Goal: Task Accomplishment & Management: Manage account settings

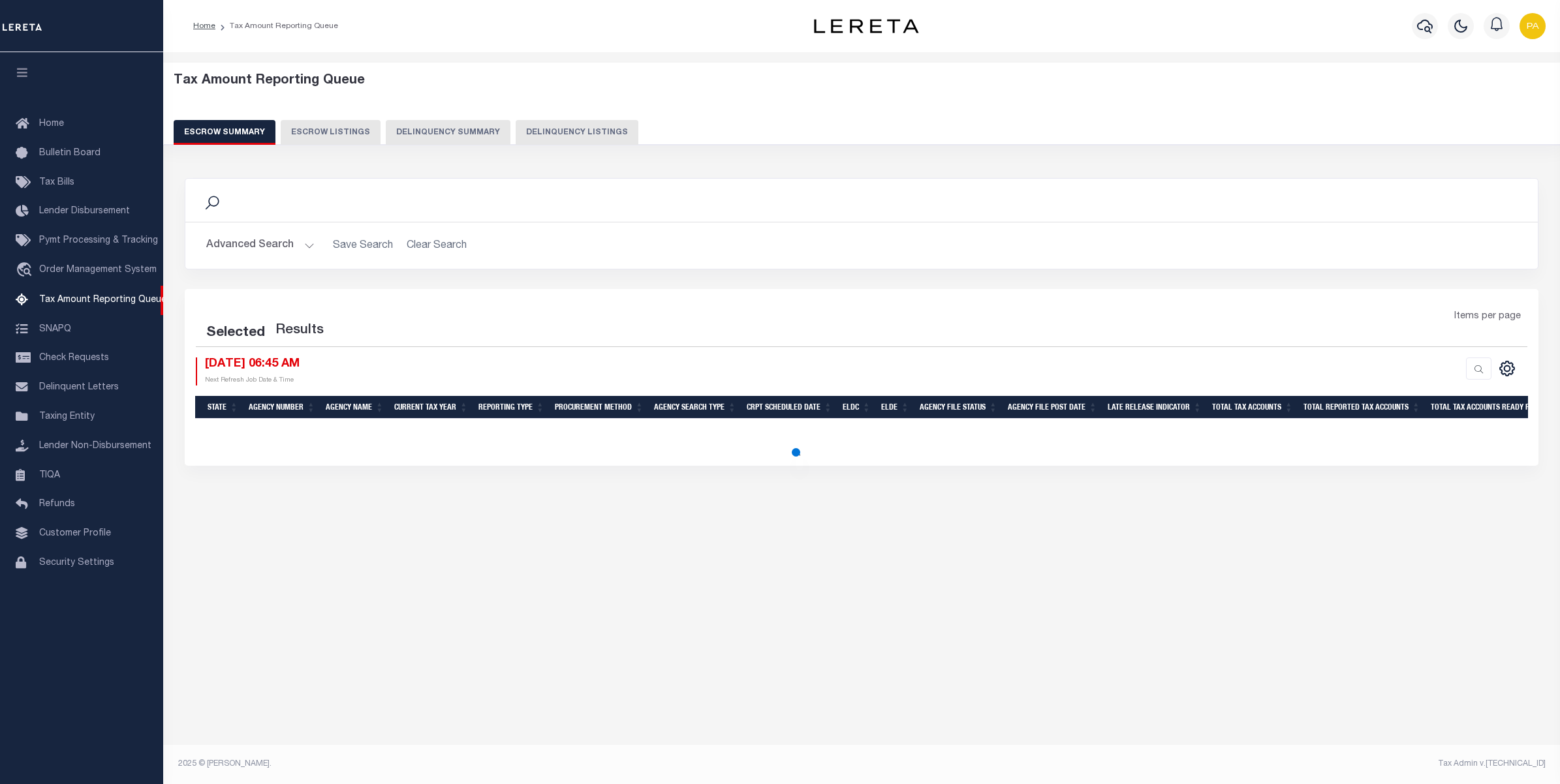
click at [573, 131] on button "Delinquency Listings" at bounding box center [577, 132] width 122 height 25
select select "100"
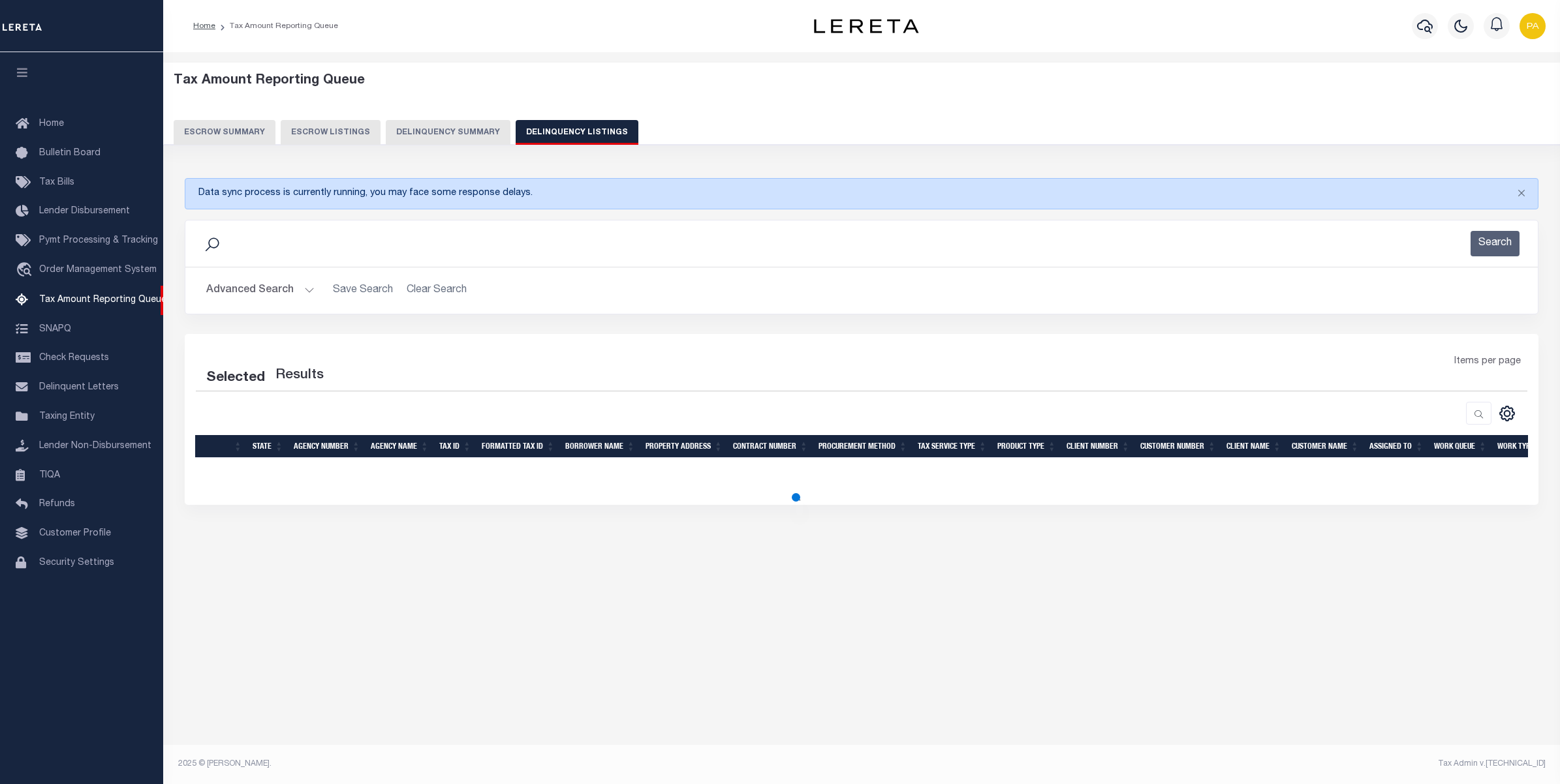
select select "100"
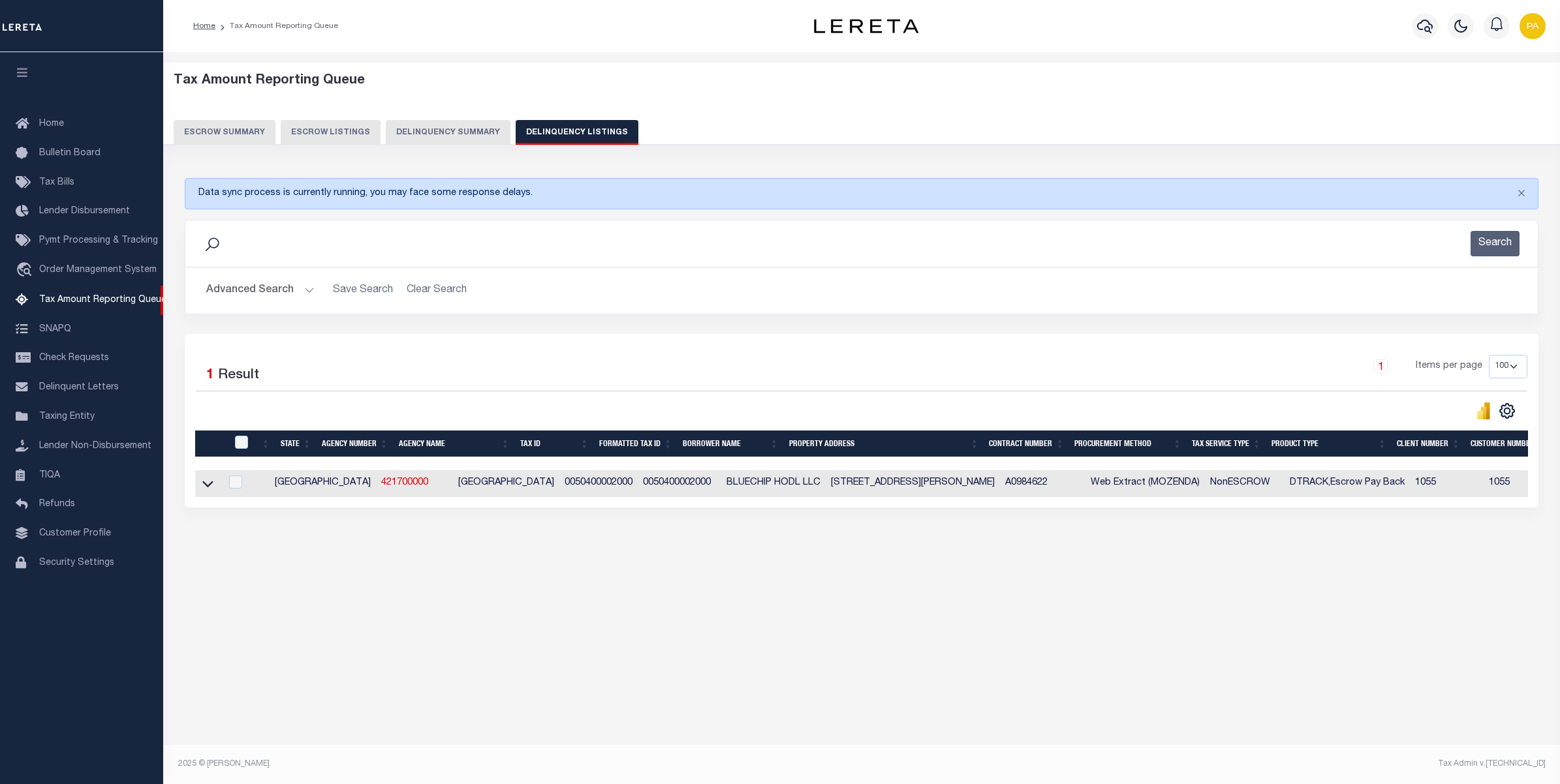
click at [273, 293] on button "Advanced Search" at bounding box center [260, 290] width 109 height 25
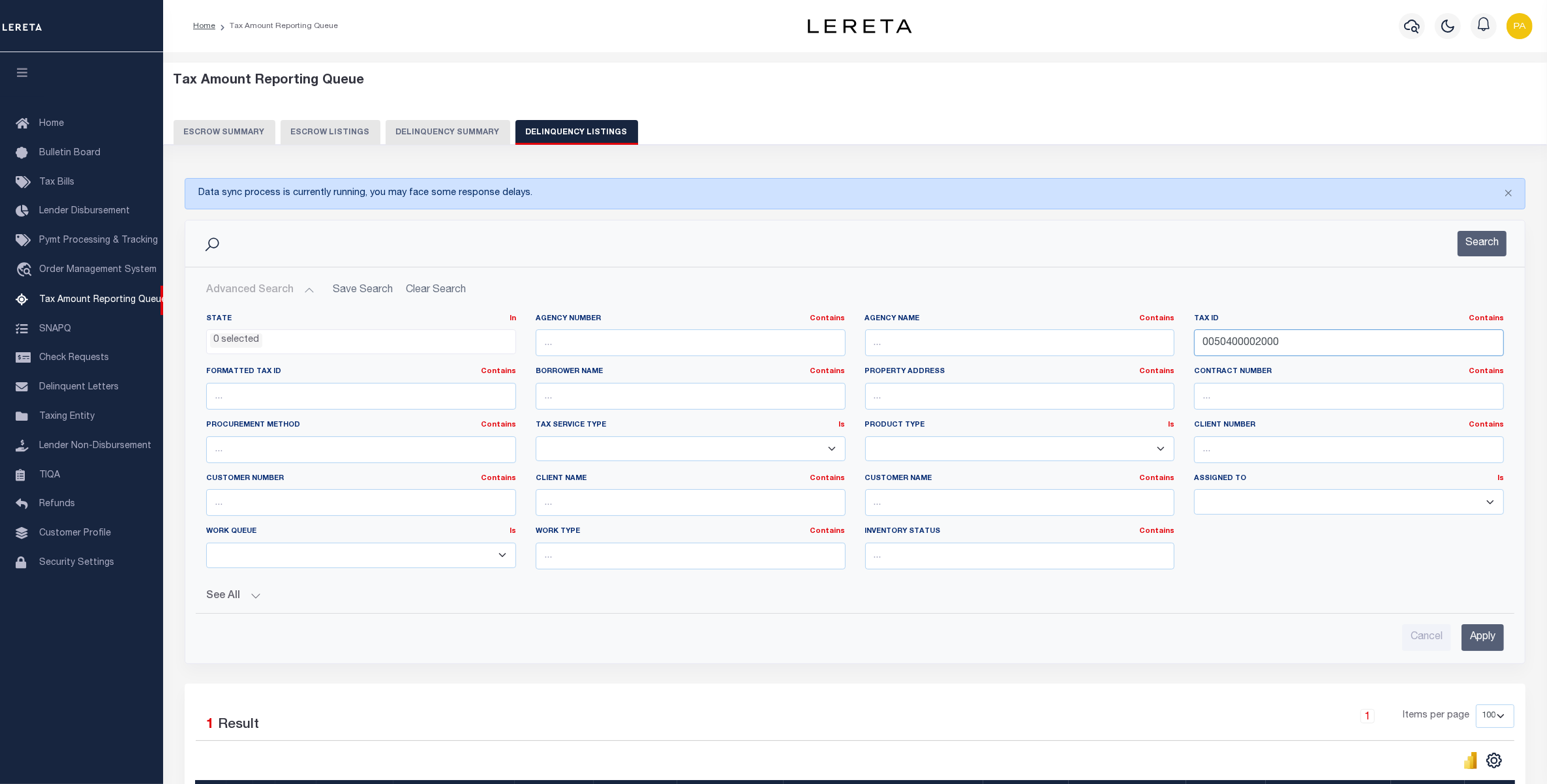
drag, startPoint x: 785, startPoint y: 392, endPoint x: 1410, endPoint y: 482, distance: 631.4
click at [785, 392] on div "State In In AK AL AR AZ CA CO CT DC DE FL GA GU HI IA ID IL IN KS KY LA MA MD M…" at bounding box center [855, 447] width 1317 height 266
paste input "4425002121611"
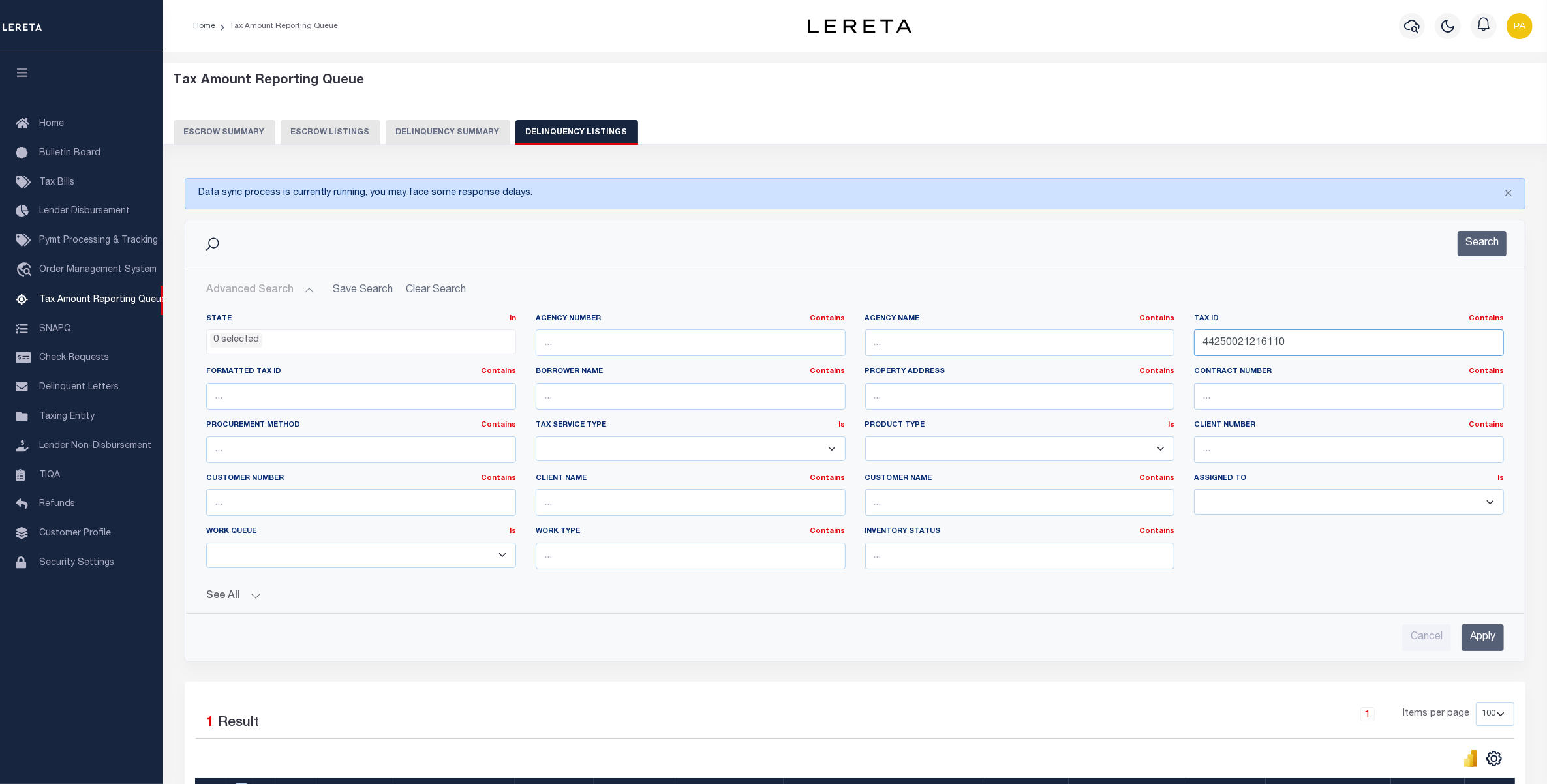
type input "44250021216110"
click at [1470, 640] on input "Apply" at bounding box center [1483, 637] width 42 height 27
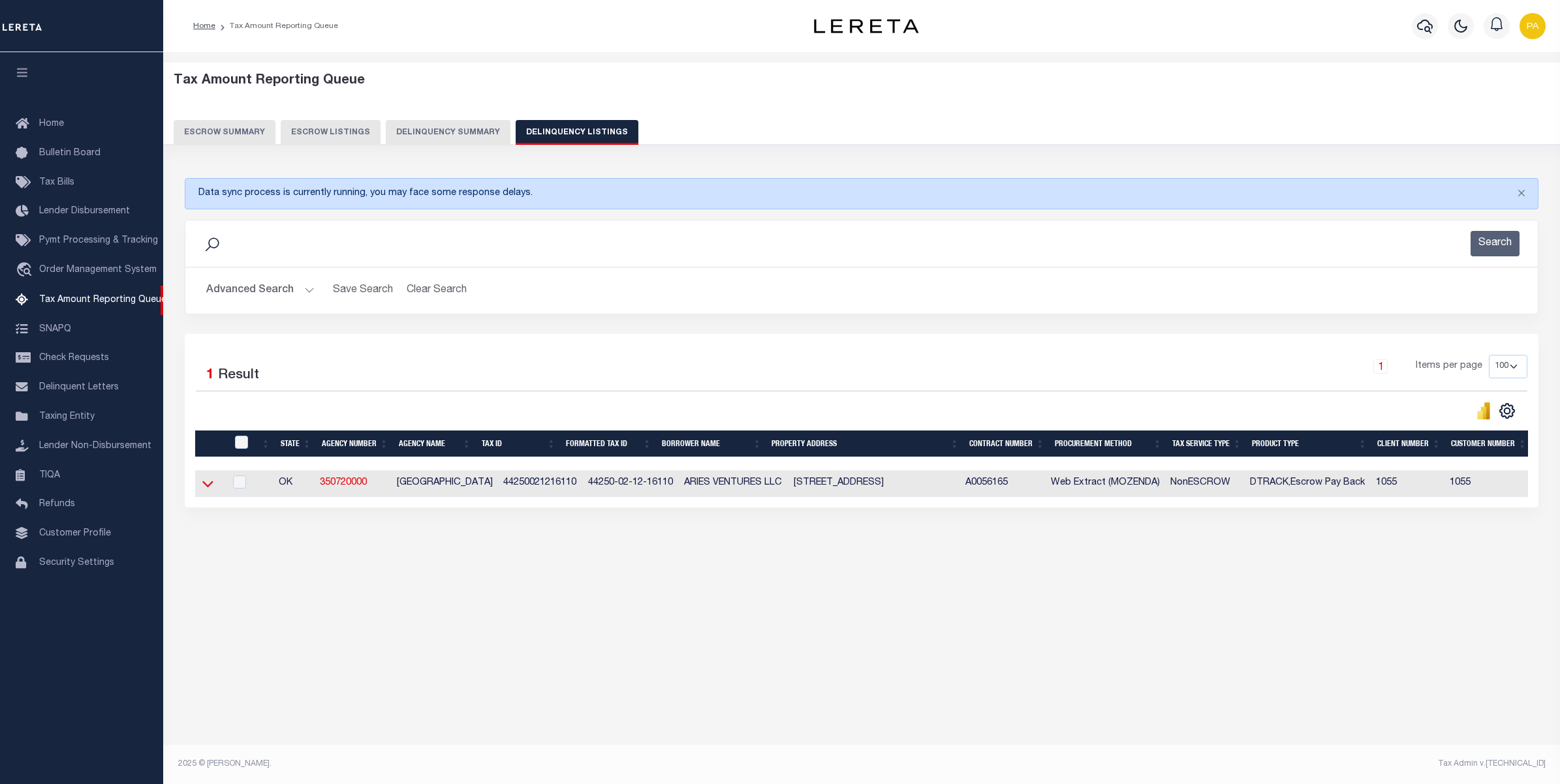
click at [211, 486] on icon at bounding box center [208, 483] width 11 height 14
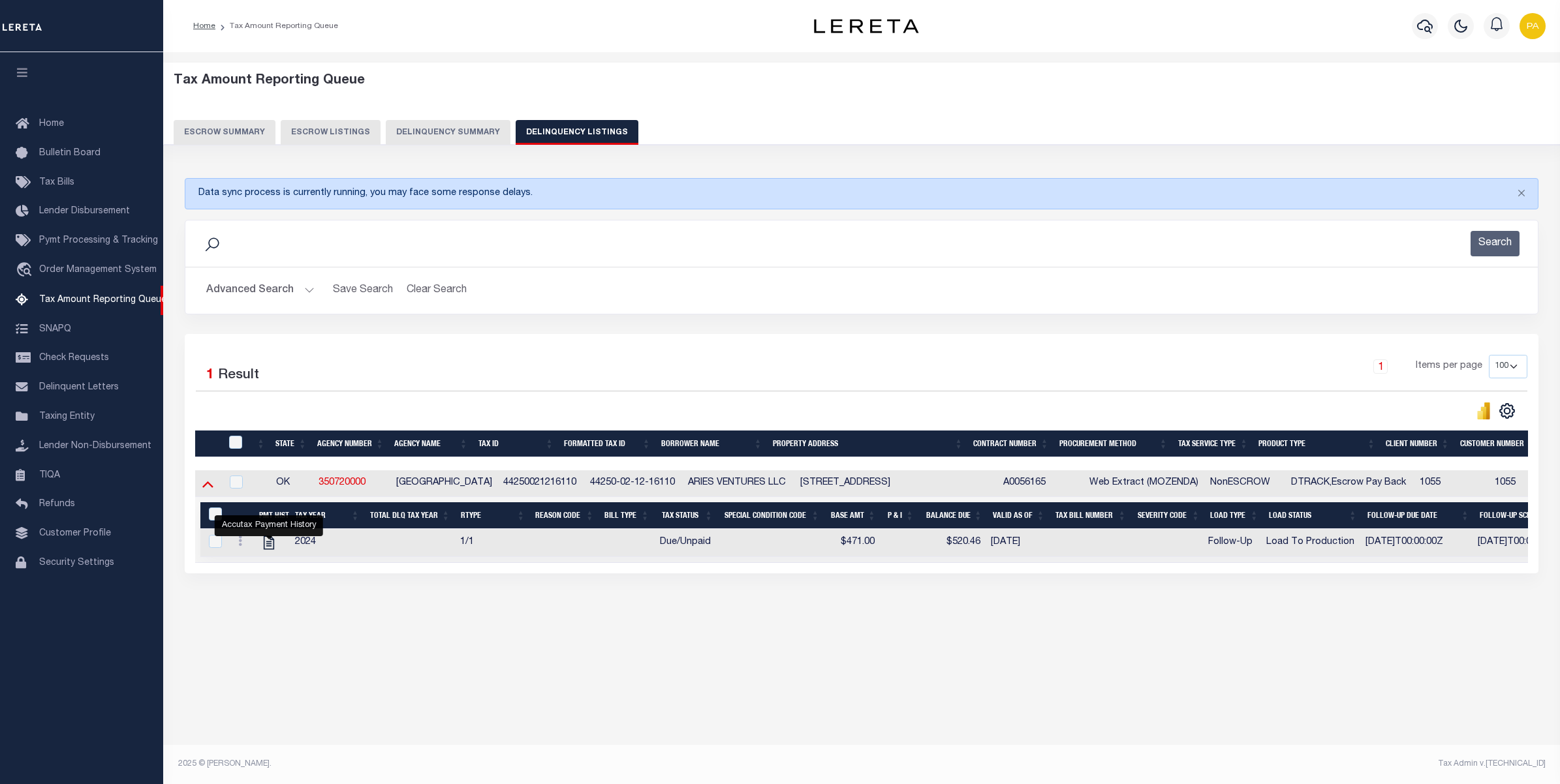
click at [204, 486] on icon at bounding box center [208, 483] width 11 height 14
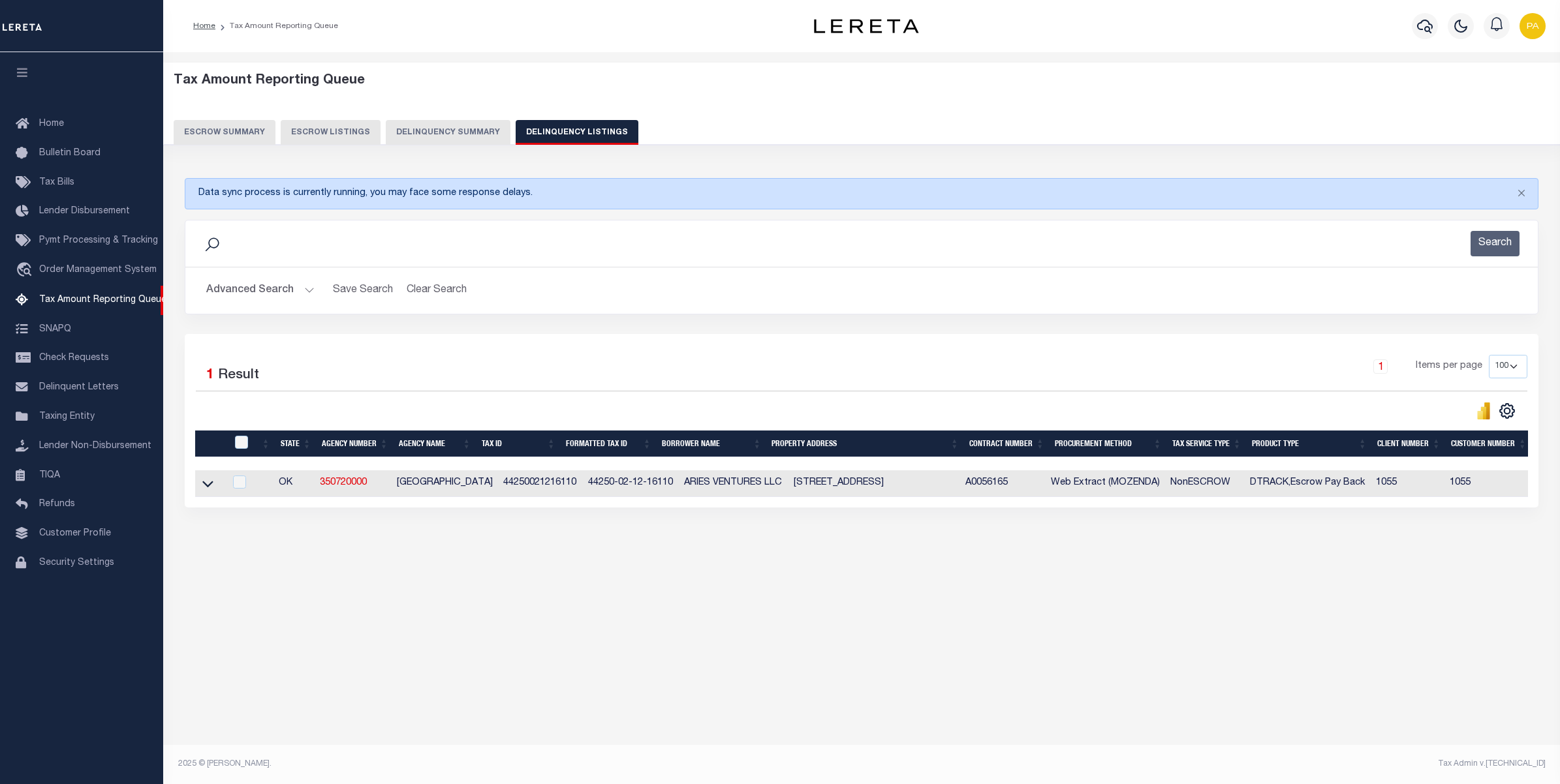
click at [204, 476] on td at bounding box center [210, 483] width 30 height 27
checkbox input "true"
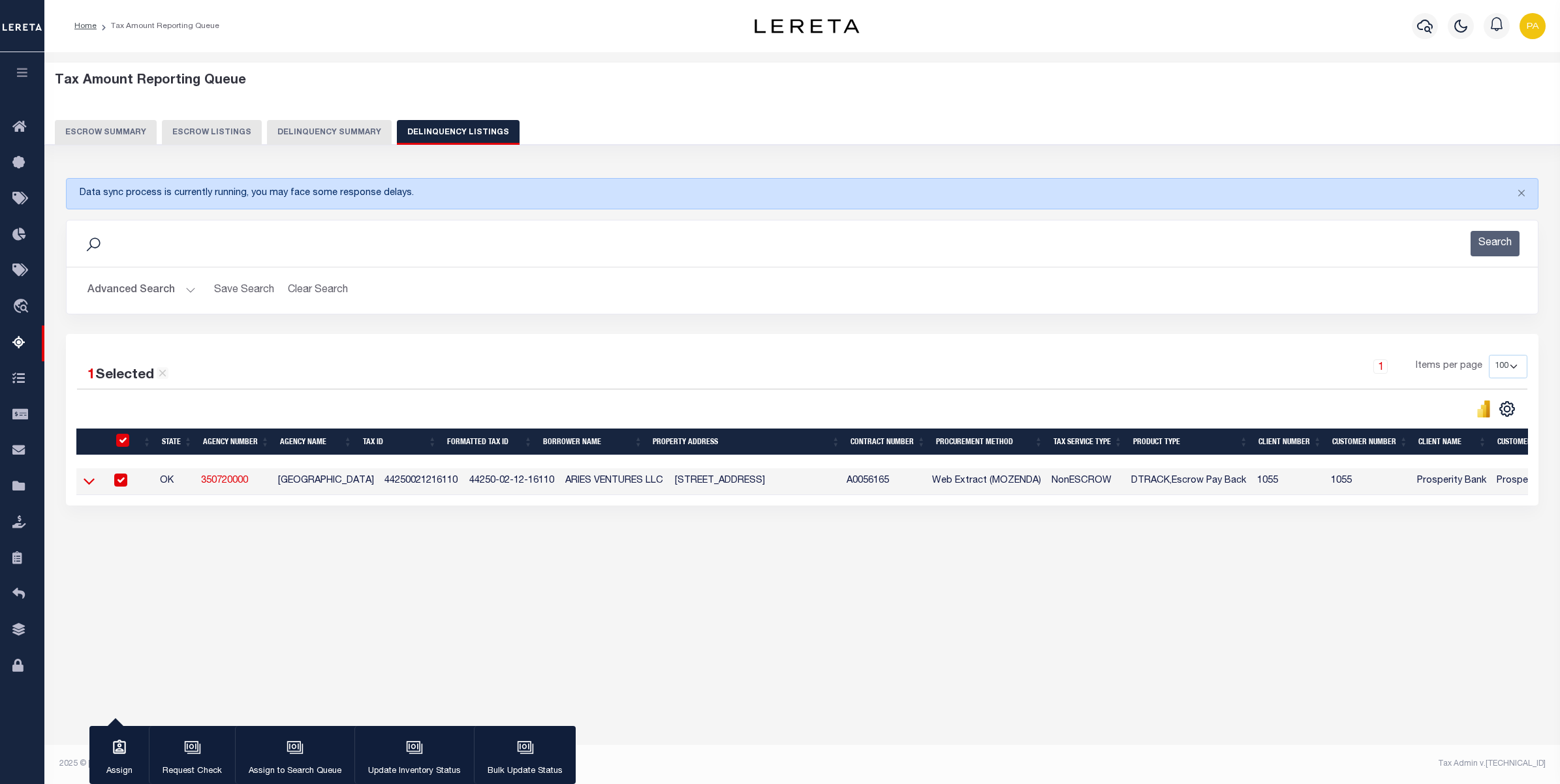
click at [86, 483] on icon at bounding box center [89, 481] width 11 height 14
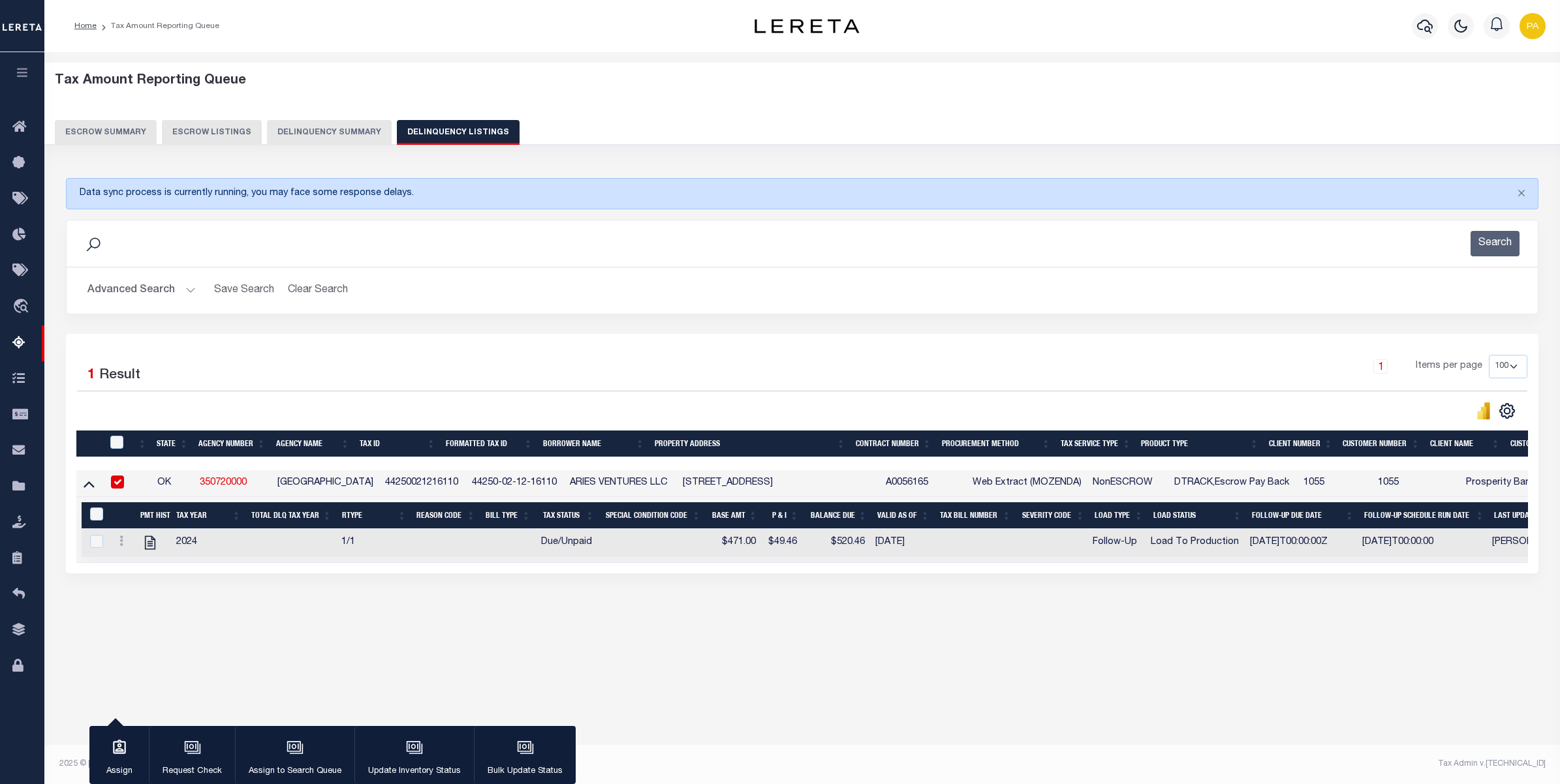
click at [179, 285] on button "Advanced Search" at bounding box center [142, 290] width 109 height 25
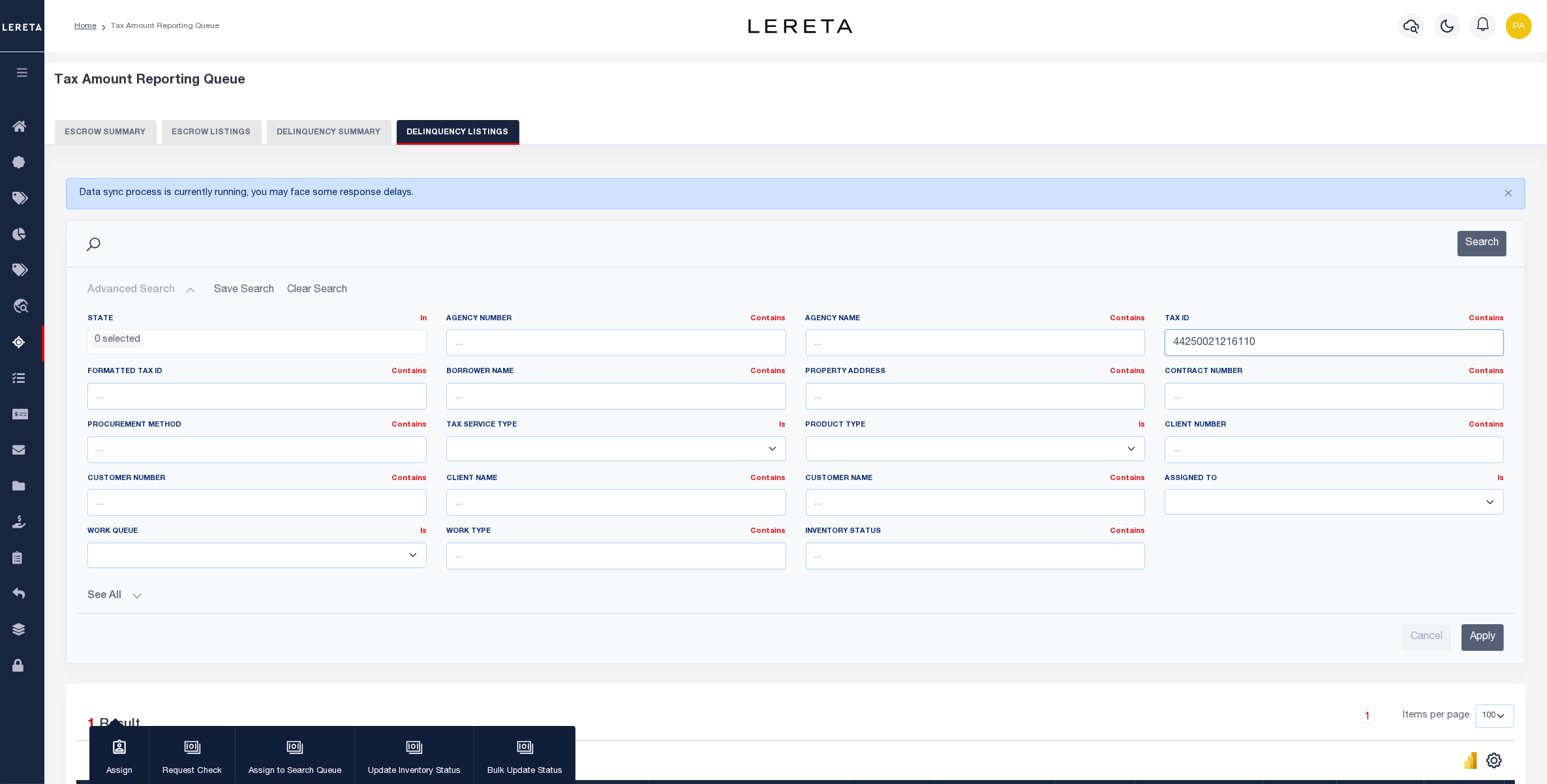
drag, startPoint x: 1270, startPoint y: 341, endPoint x: 862, endPoint y: 413, distance: 414.3
click at [801, 383] on div "State In In AK AL AR AZ CA CO CT DC DE FL GA GU HI IA ID IL IN KS KY LA MA MD M…" at bounding box center [796, 447] width 1437 height 266
paste input "687593031157"
type input "46875930311570"
click at [1476, 642] on input "Apply" at bounding box center [1483, 637] width 42 height 27
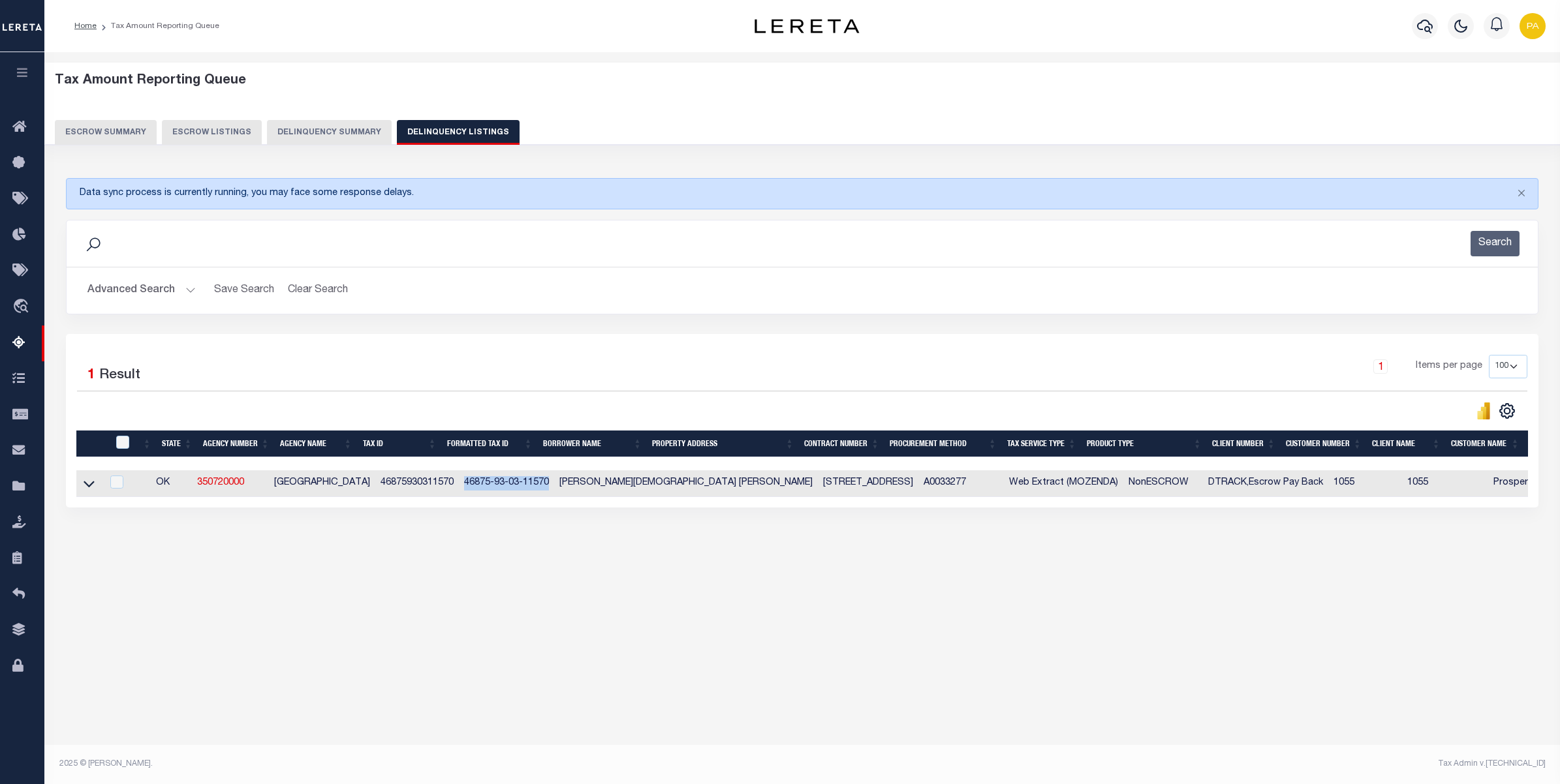
drag, startPoint x: 444, startPoint y: 484, endPoint x: 535, endPoint y: 485, distance: 91.0
click at [535, 485] on td "46875-93-03-11570" at bounding box center [506, 483] width 95 height 27
checkbox input "true"
copy td "46875-93-03-11570"
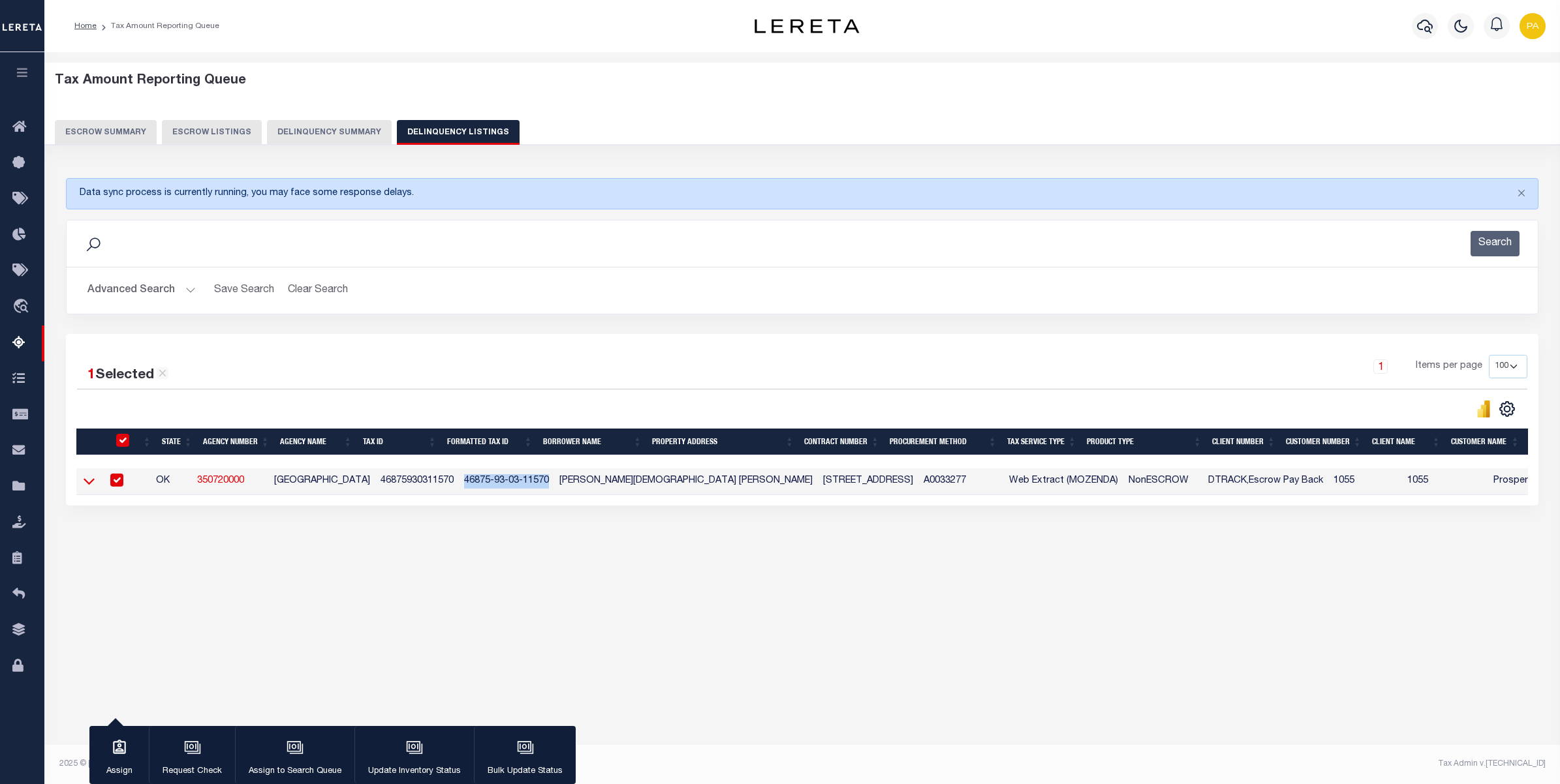
click at [88, 487] on icon at bounding box center [89, 481] width 11 height 14
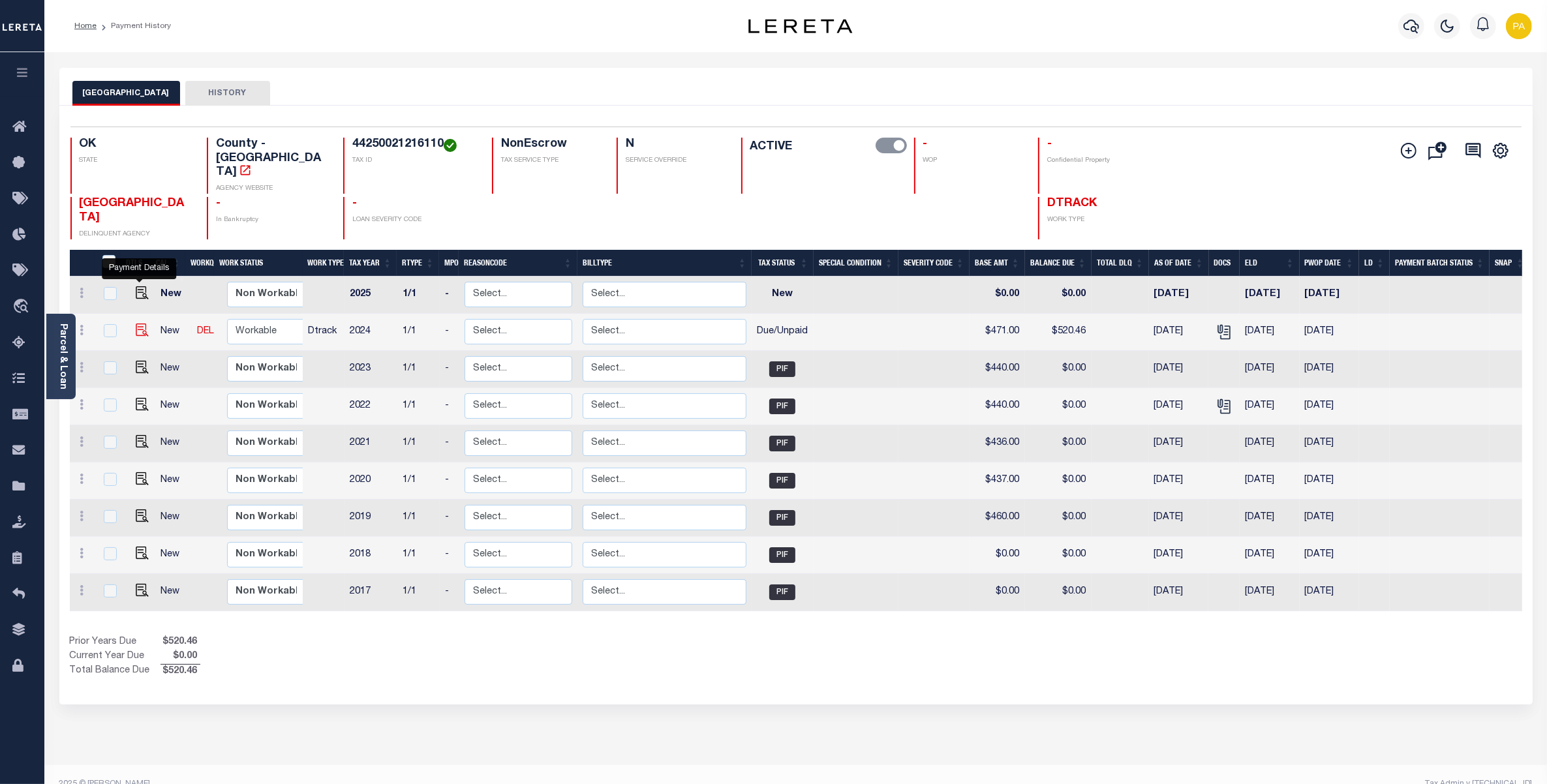
click at [140, 323] on img "" at bounding box center [142, 330] width 13 height 13
checkbox input "true"
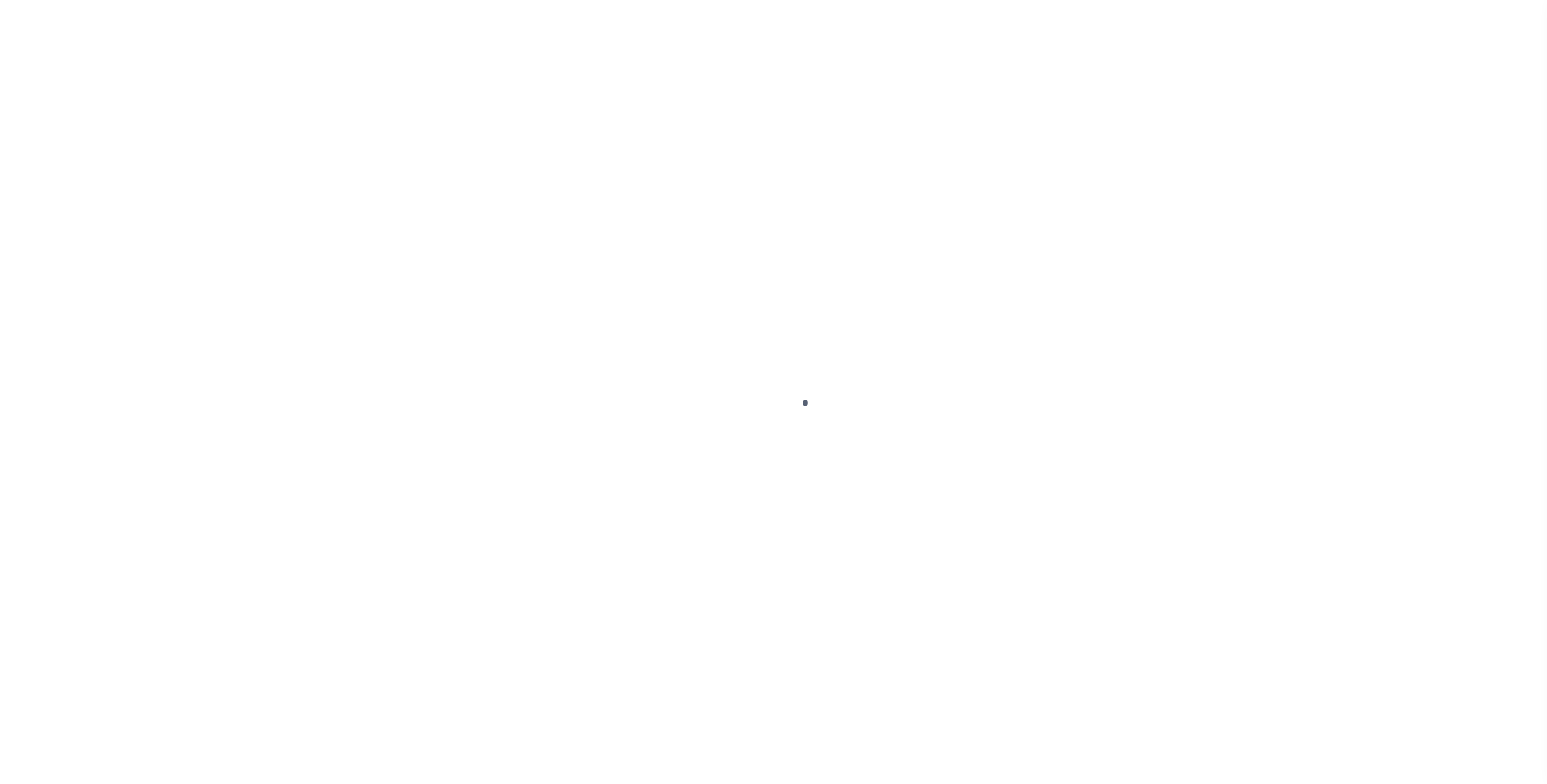
checkbox input "false"
type input "[DATE]"
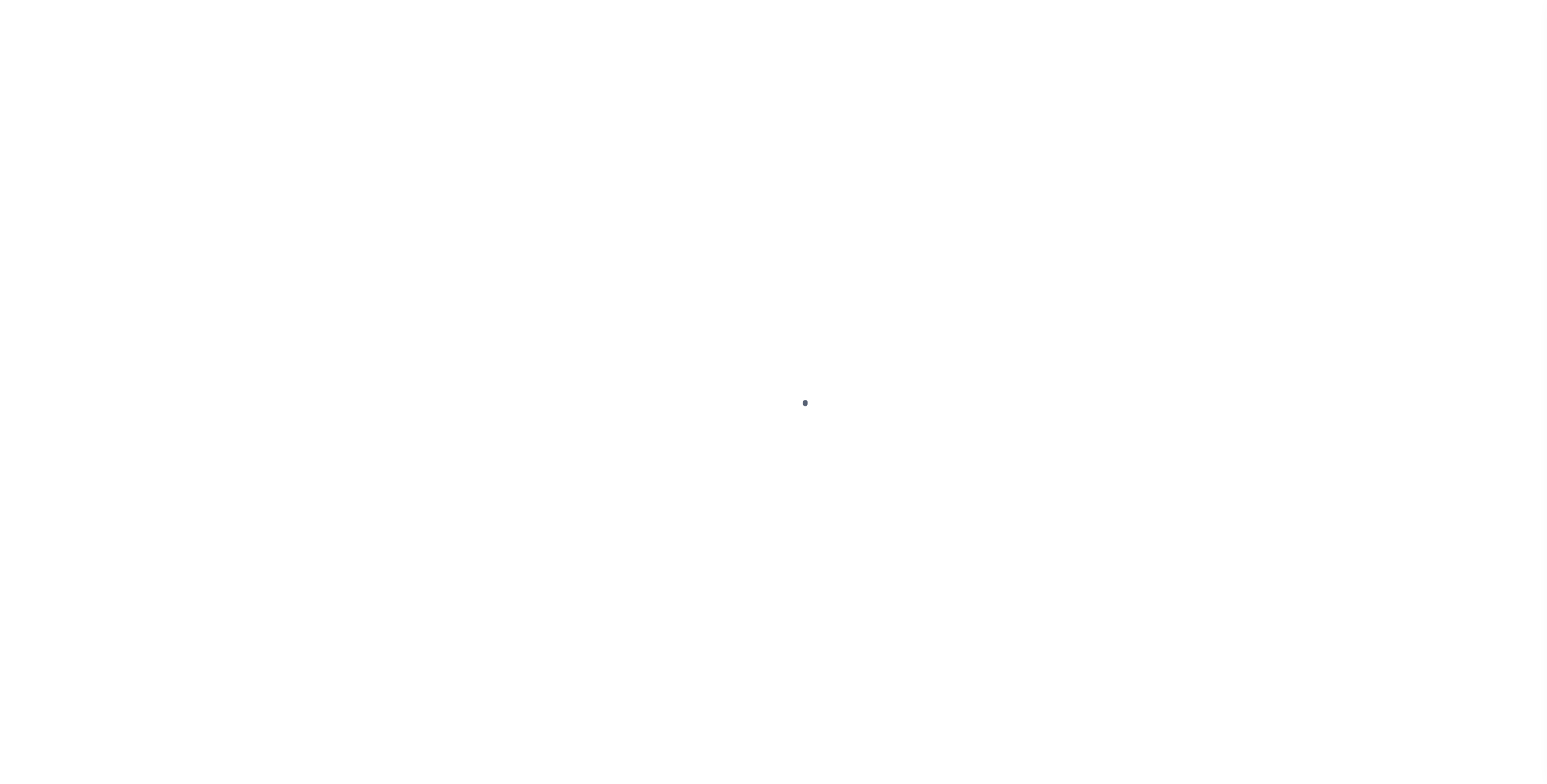
type input "[DATE]"
select select "DUE"
type input "$471"
type input "$520.46"
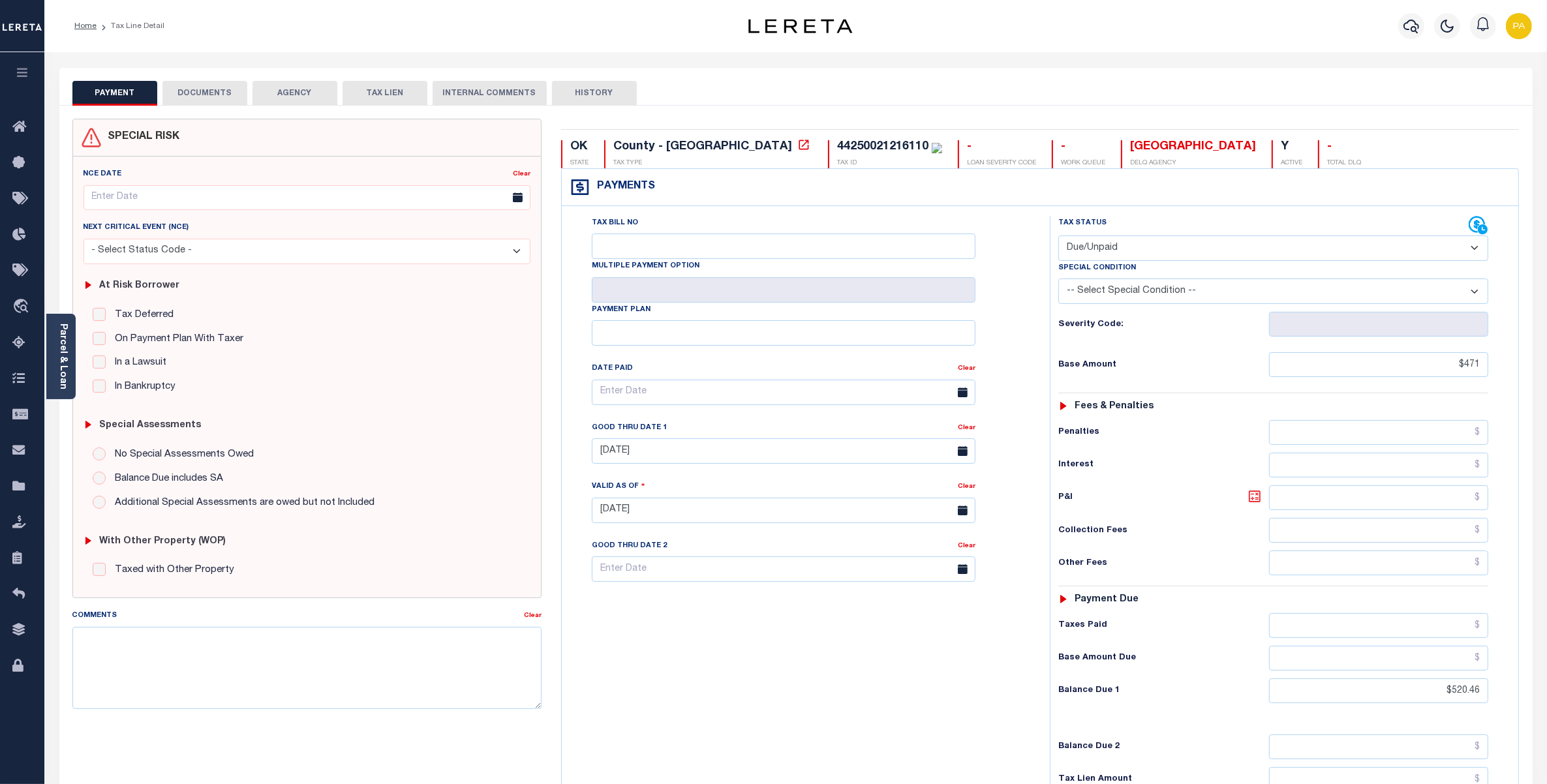
click at [1257, 501] on icon at bounding box center [1254, 496] width 15 height 15
type input "$49.46"
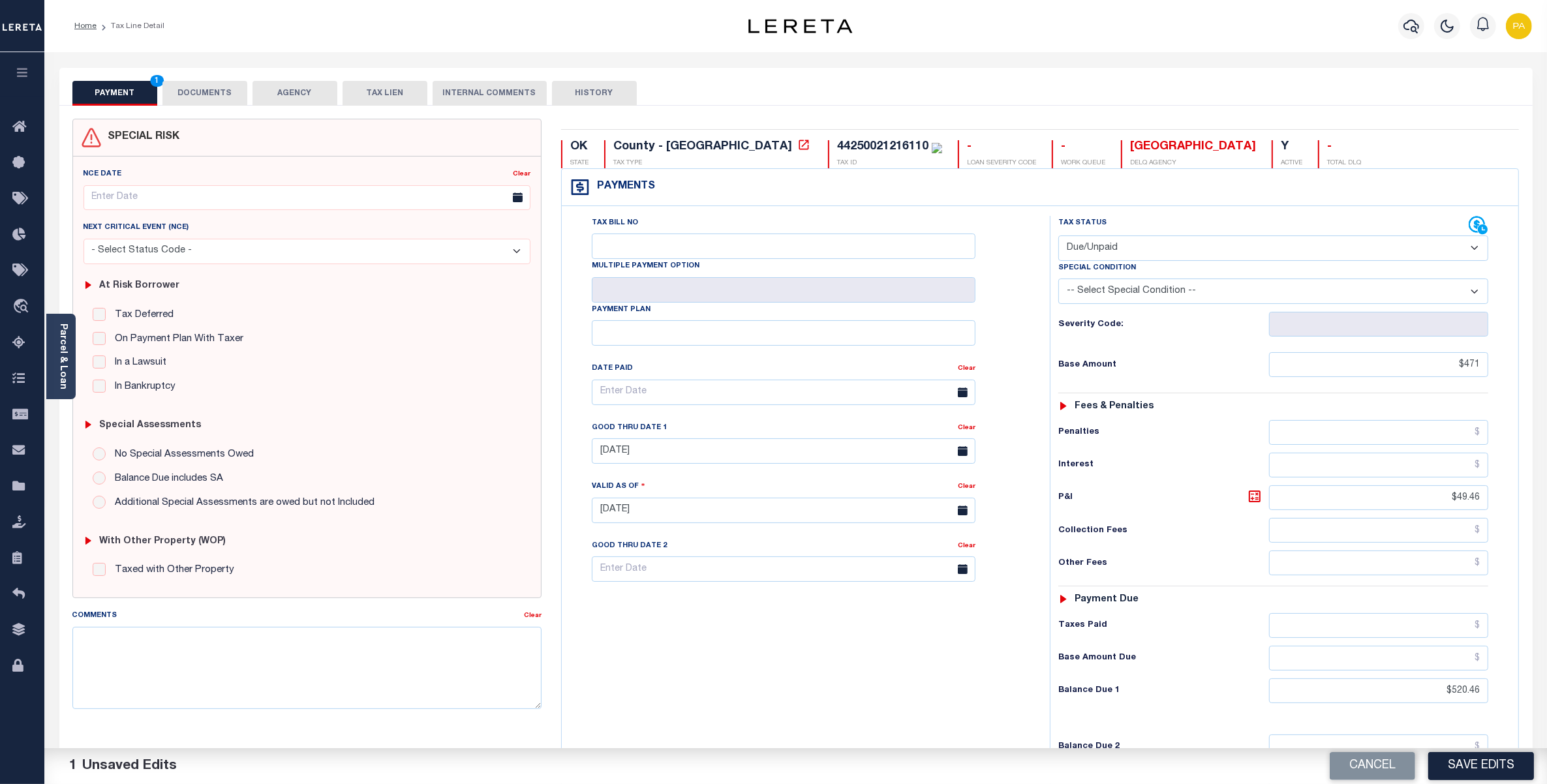
click at [892, 639] on div "Tax Bill No Multiple Payment Option Payment Plan Clear" at bounding box center [803, 503] width 475 height 576
drag, startPoint x: 1483, startPoint y: 765, endPoint x: 1469, endPoint y: 760, distance: 14.9
click at [1485, 766] on button "Save Edits" at bounding box center [1481, 766] width 105 height 28
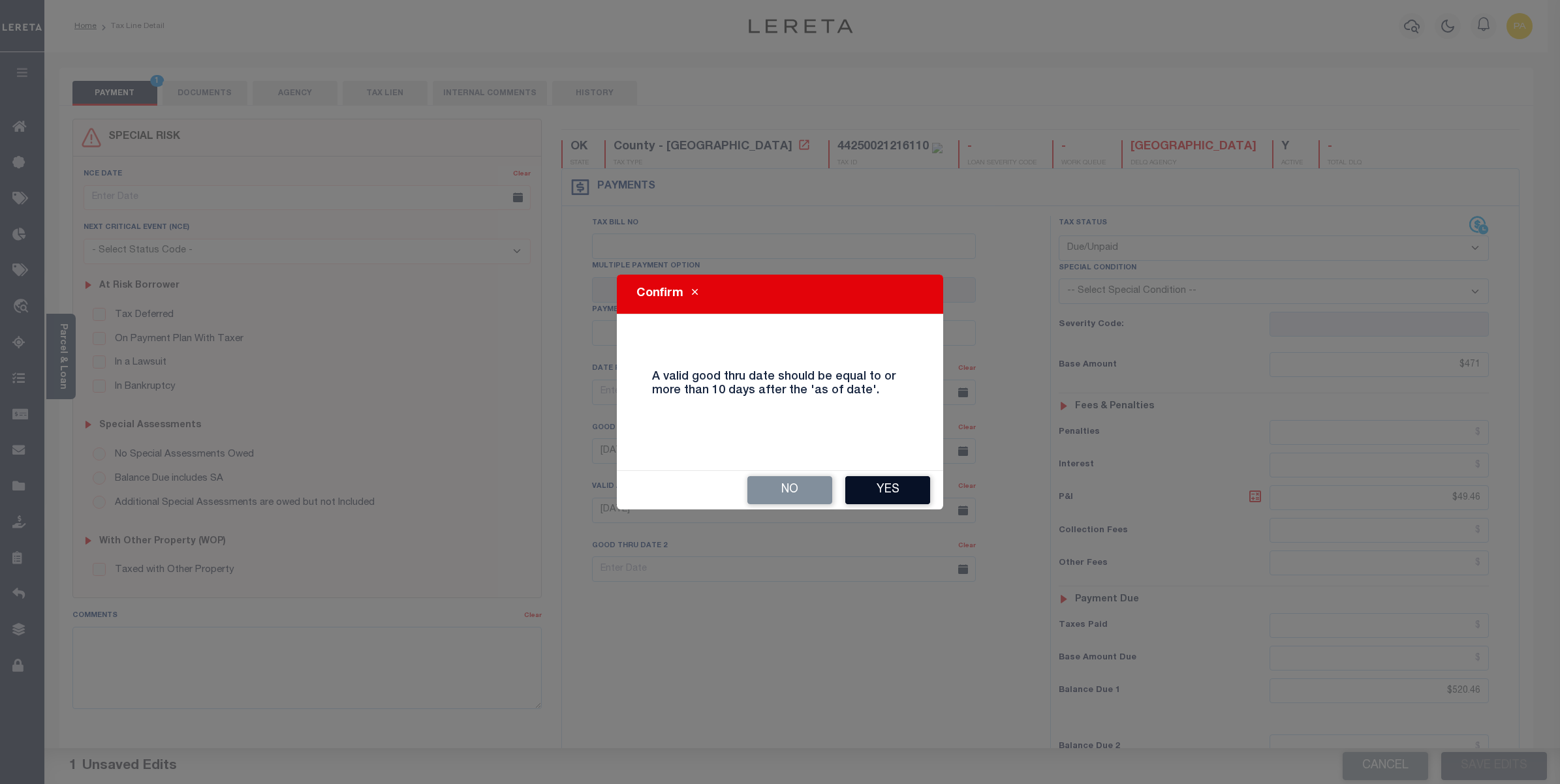
click at [898, 495] on button "Yes" at bounding box center [887, 490] width 85 height 28
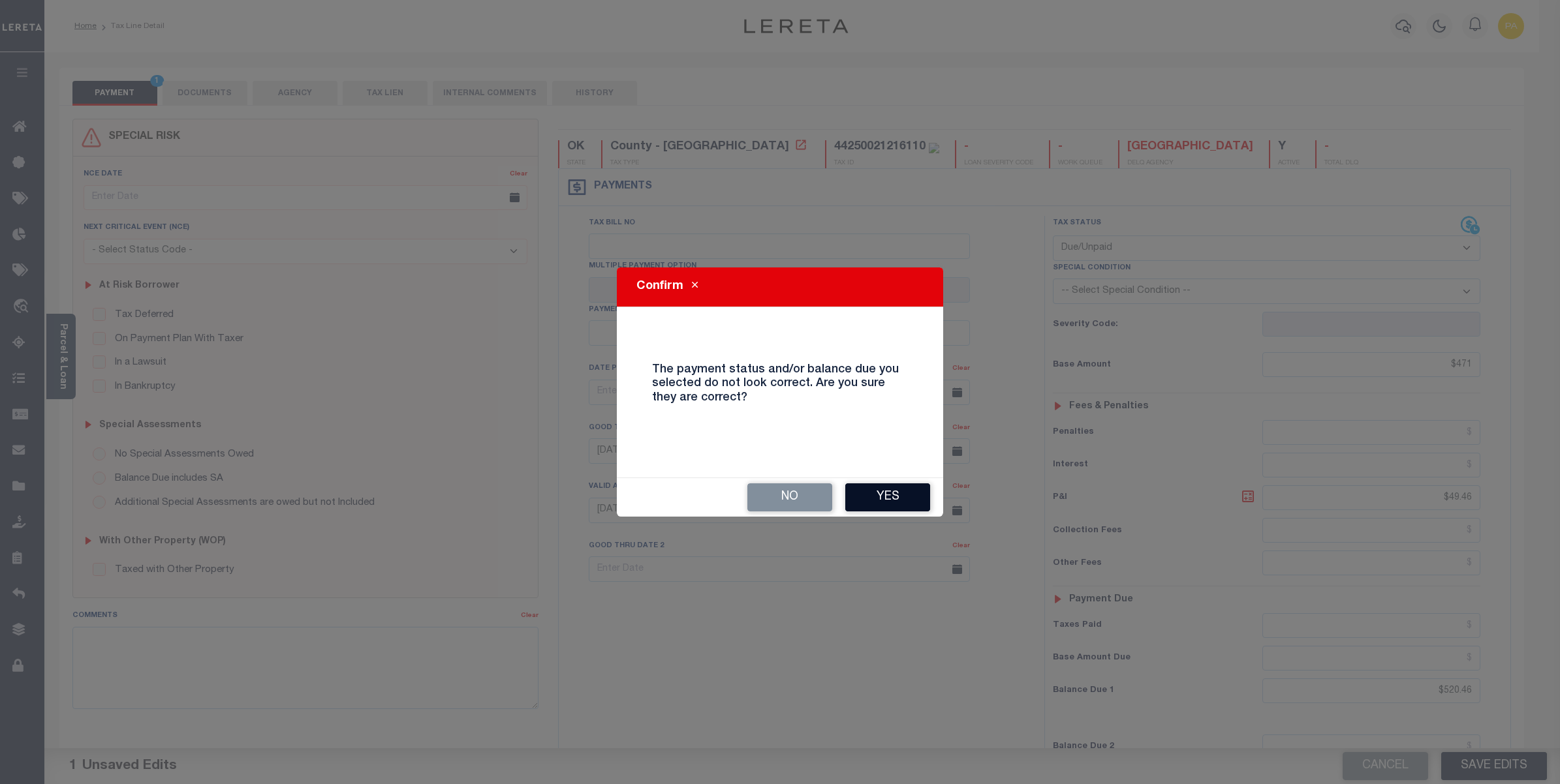
click at [883, 489] on button "Yes" at bounding box center [887, 497] width 85 height 28
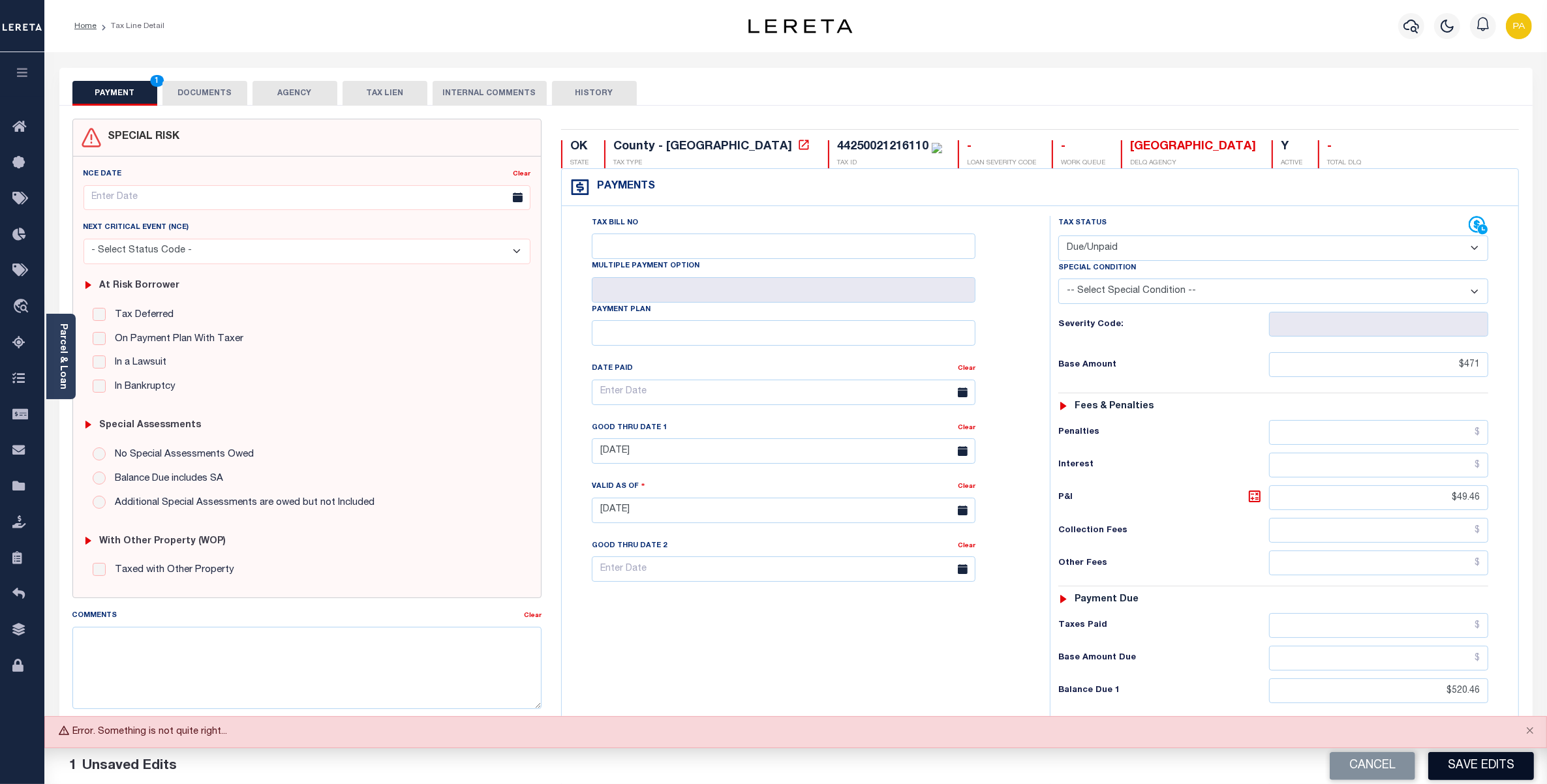
click at [1457, 761] on button "Save Edits" at bounding box center [1481, 766] width 105 height 28
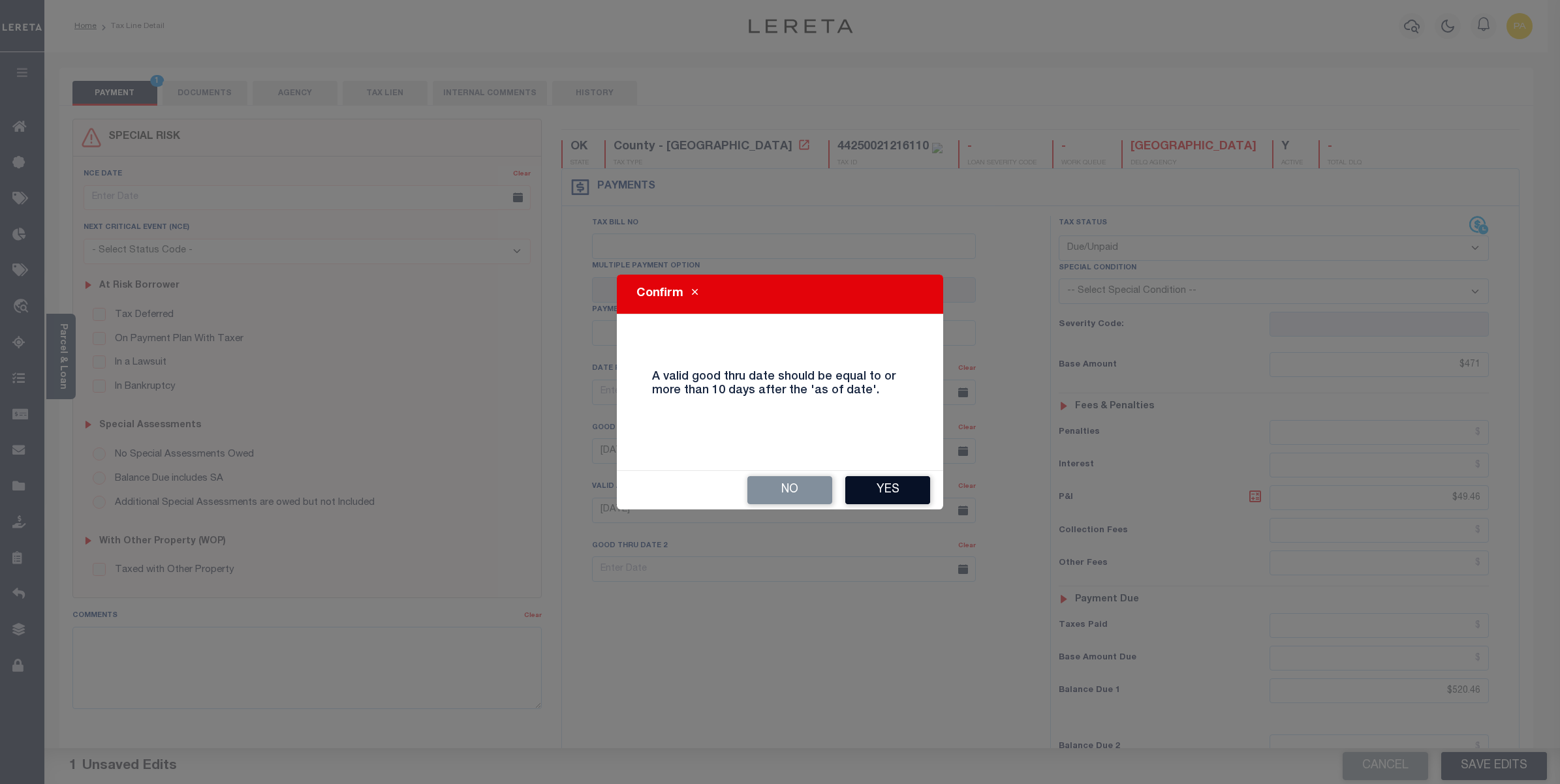
click at [879, 499] on button "Yes" at bounding box center [887, 490] width 85 height 28
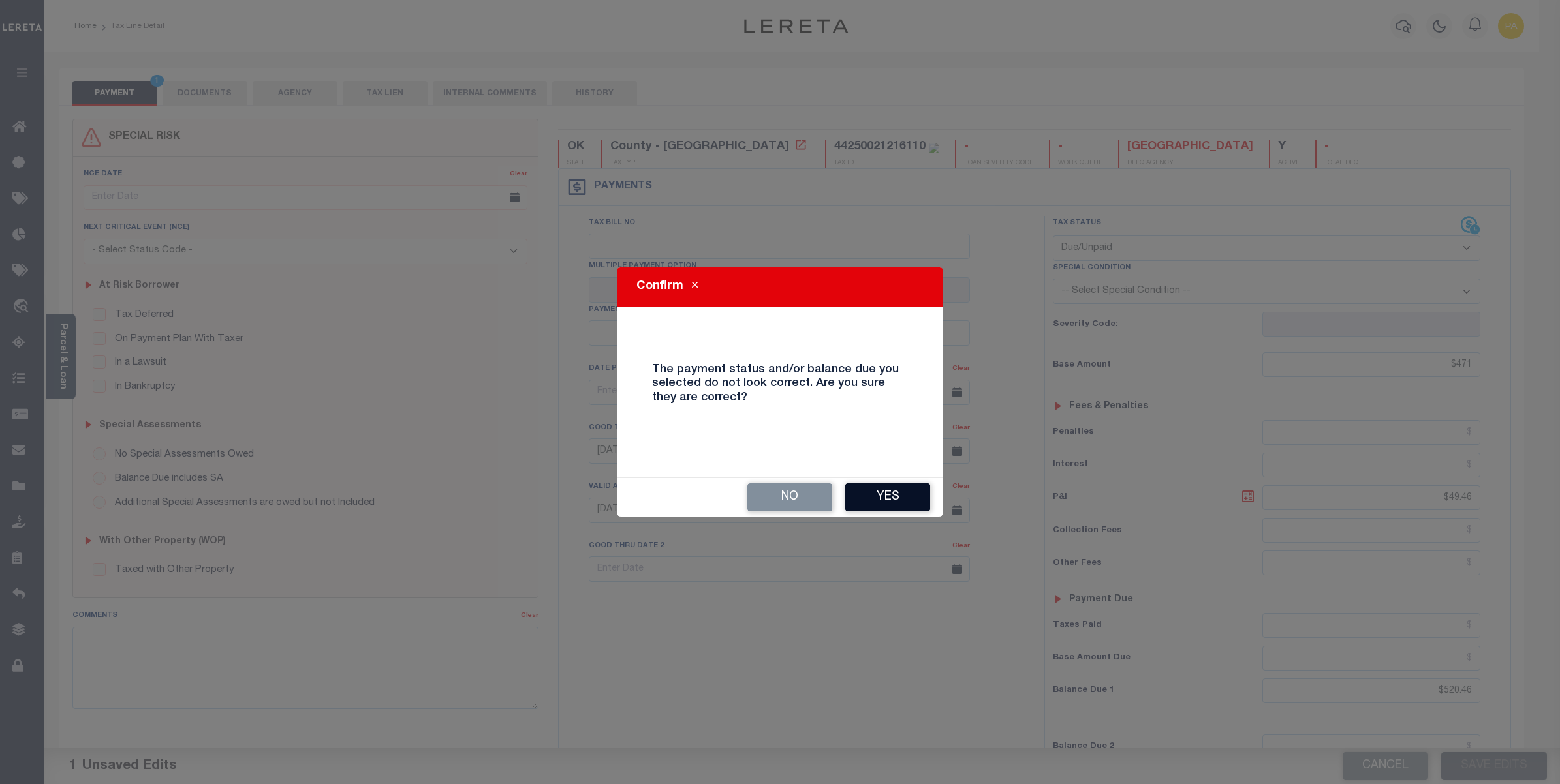
click at [885, 499] on button "Yes" at bounding box center [887, 497] width 85 height 28
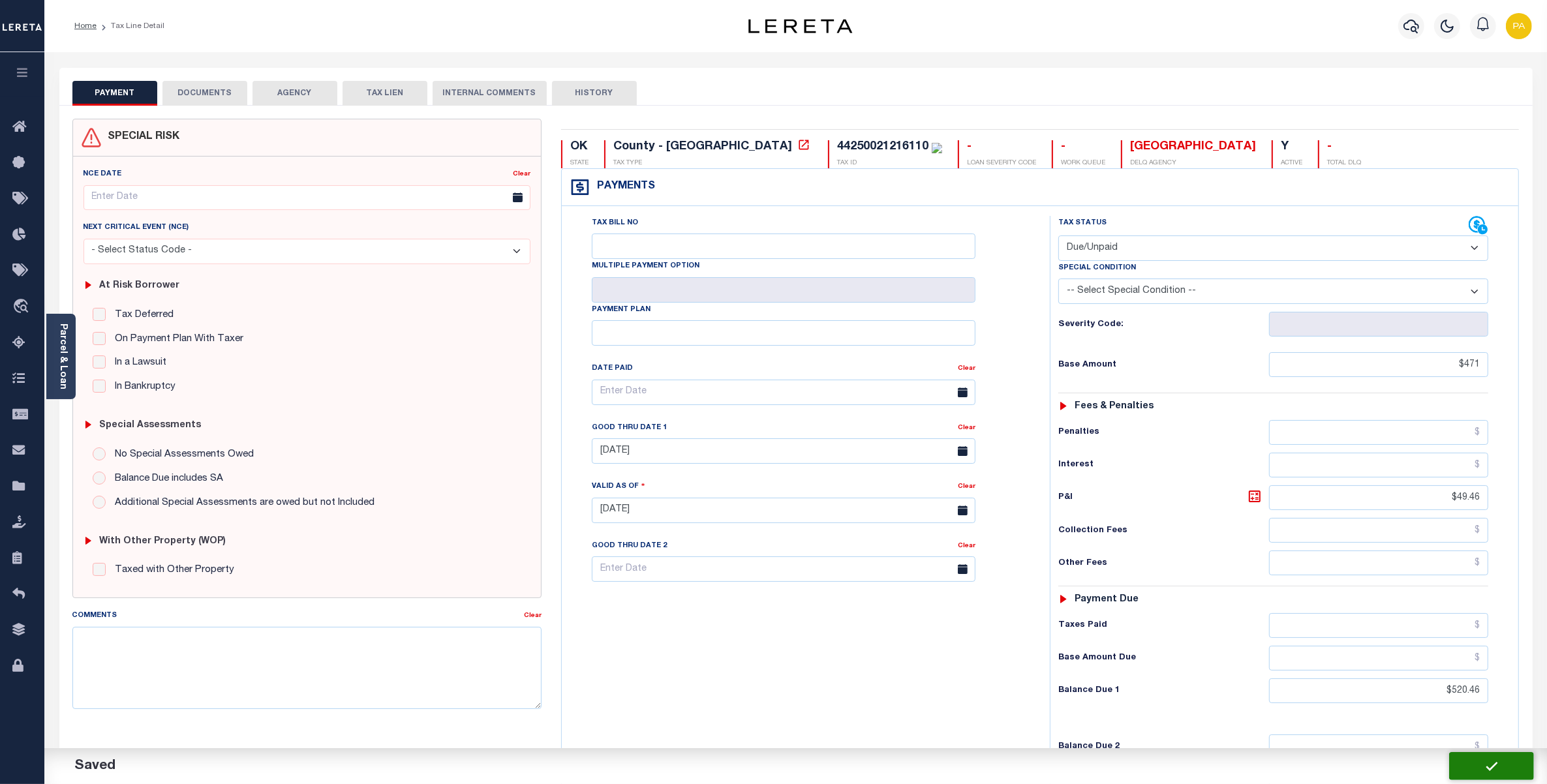
checkbox input "false"
type input "$471"
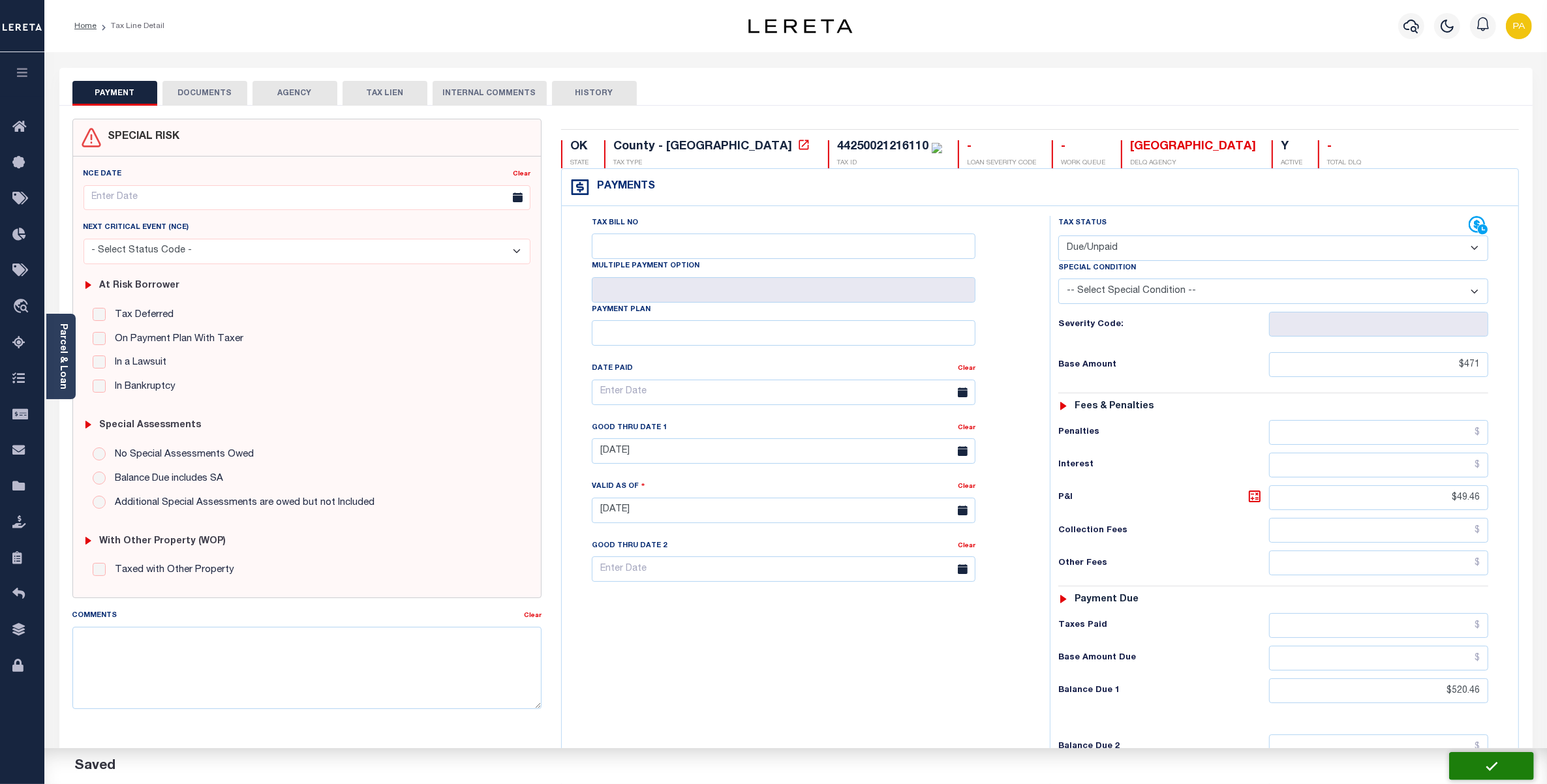
type input "$49.46"
type input "$520.46"
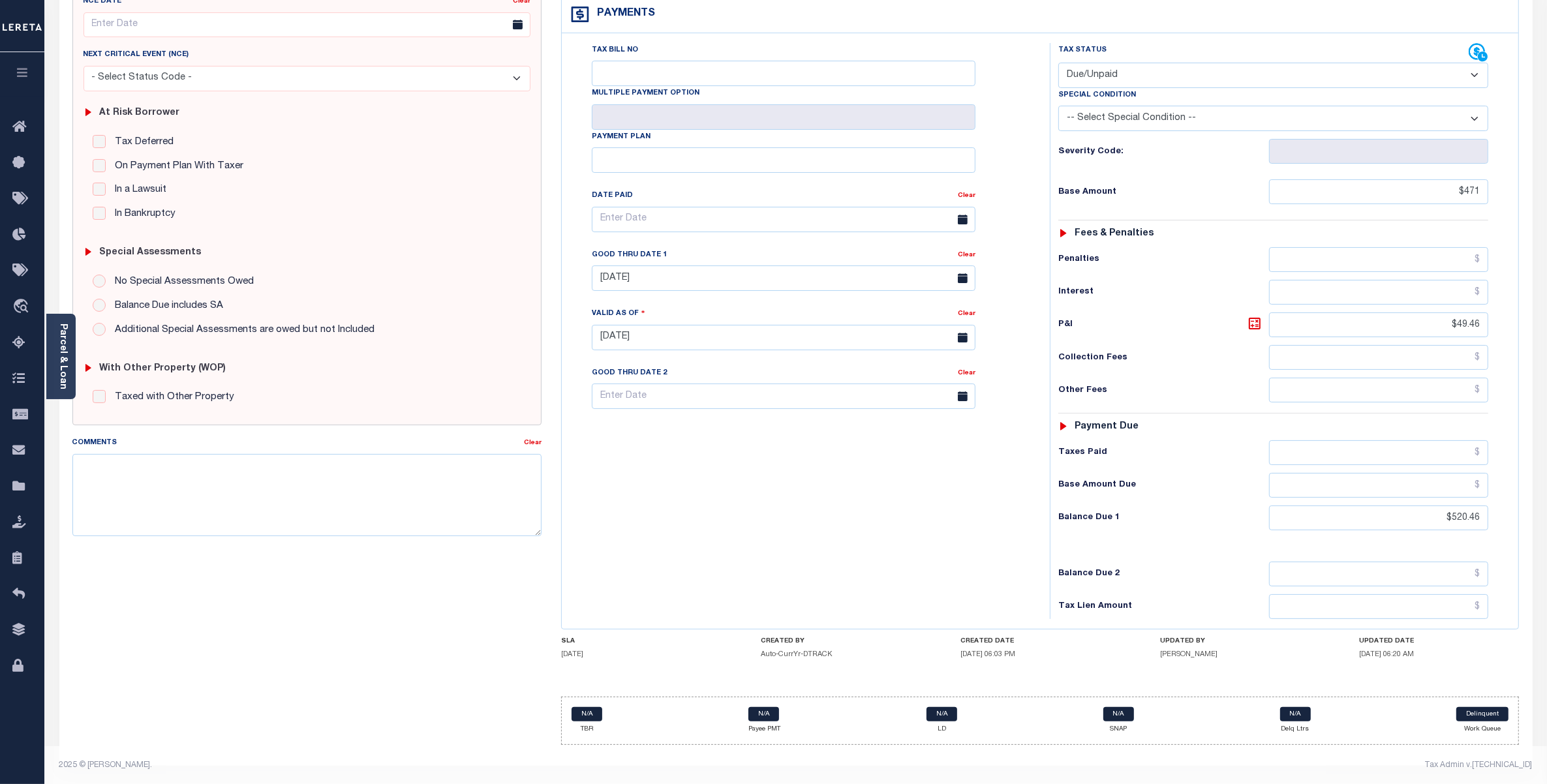
scroll to position [182, 0]
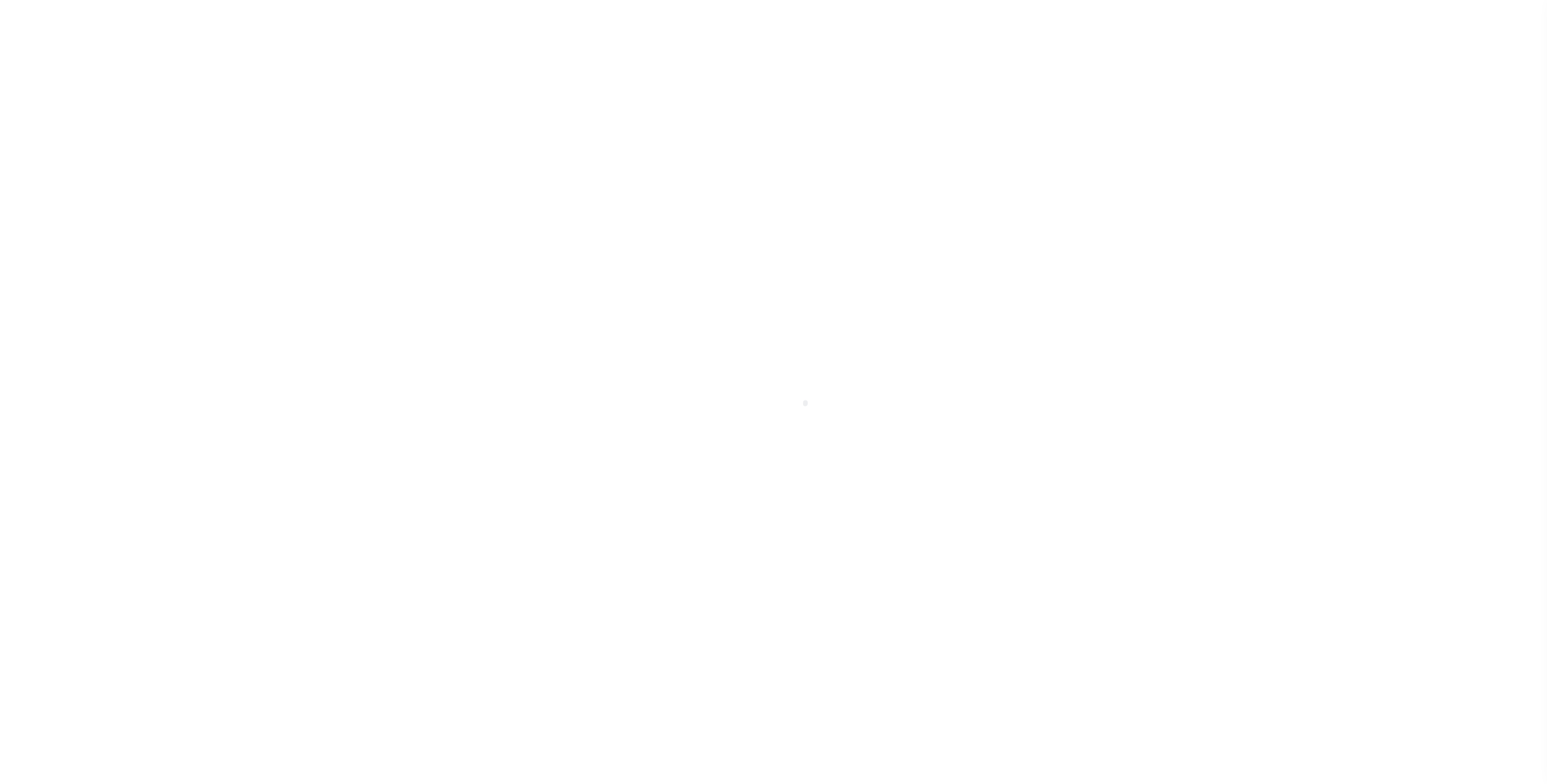
select select "DUE"
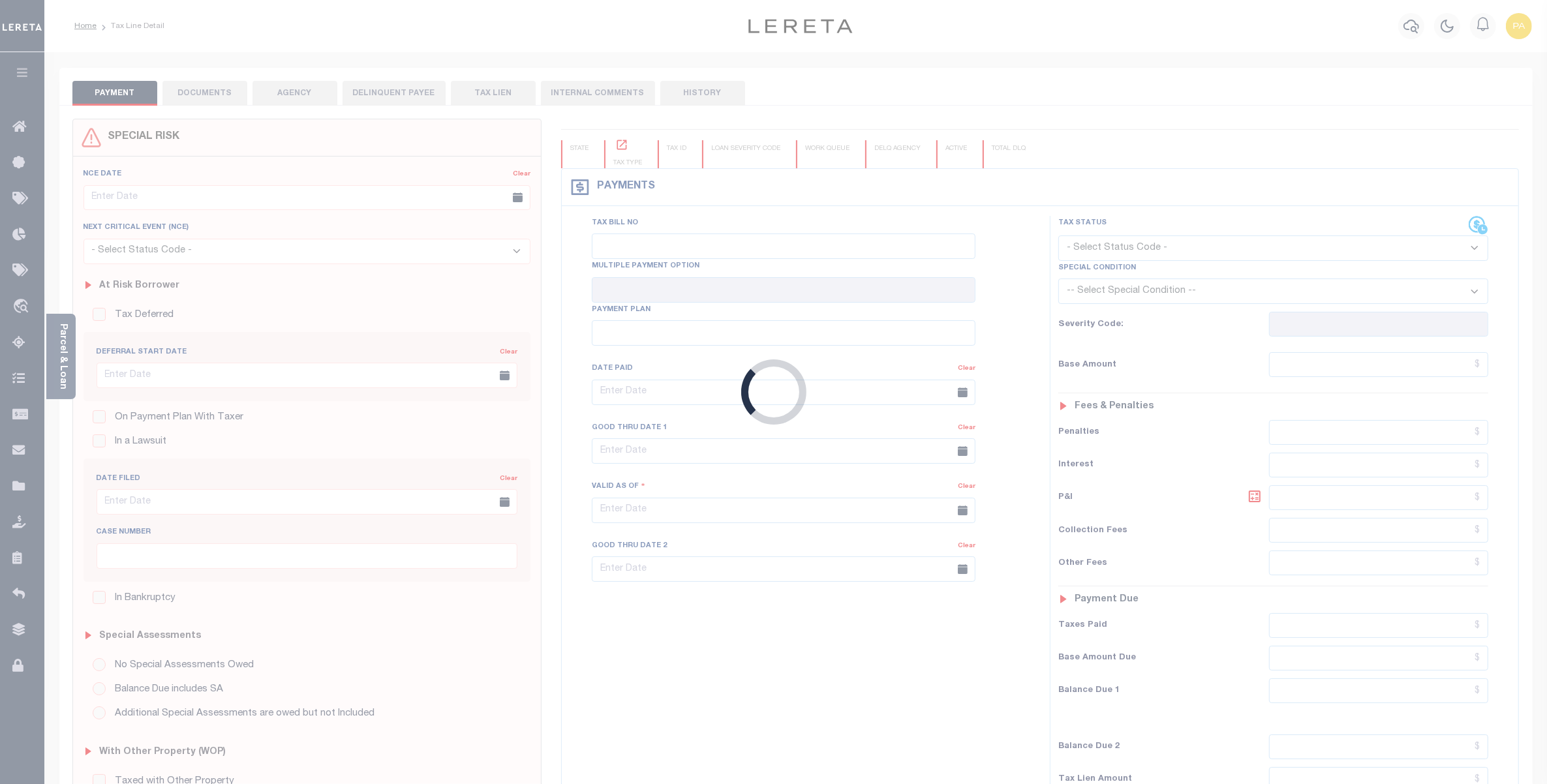
checkbox input "false"
type textarea "."
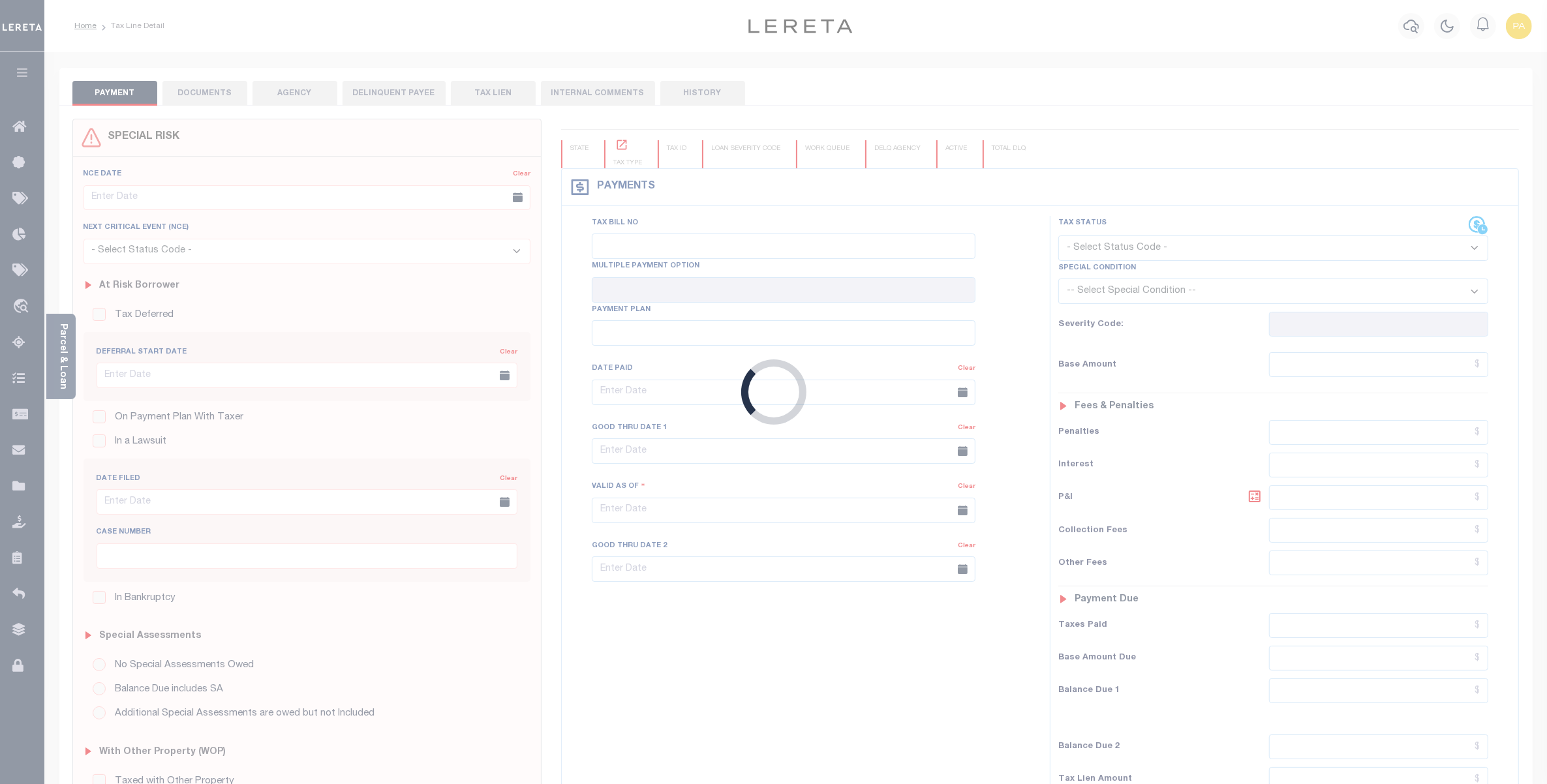
type input "[DATE]"
select select "DUE"
type input "$2,358"
type input "$247.59"
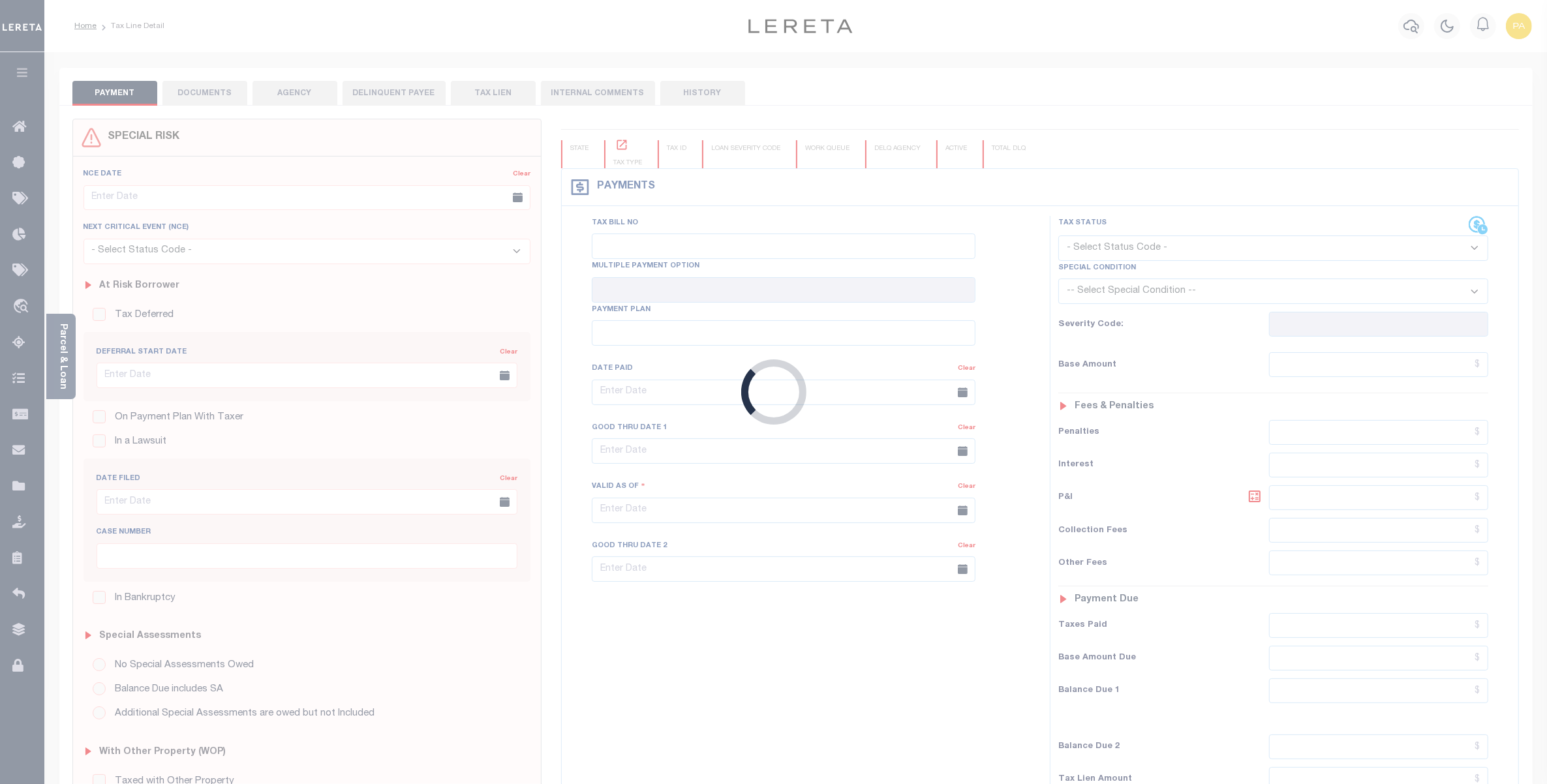
type input "$2,605.59"
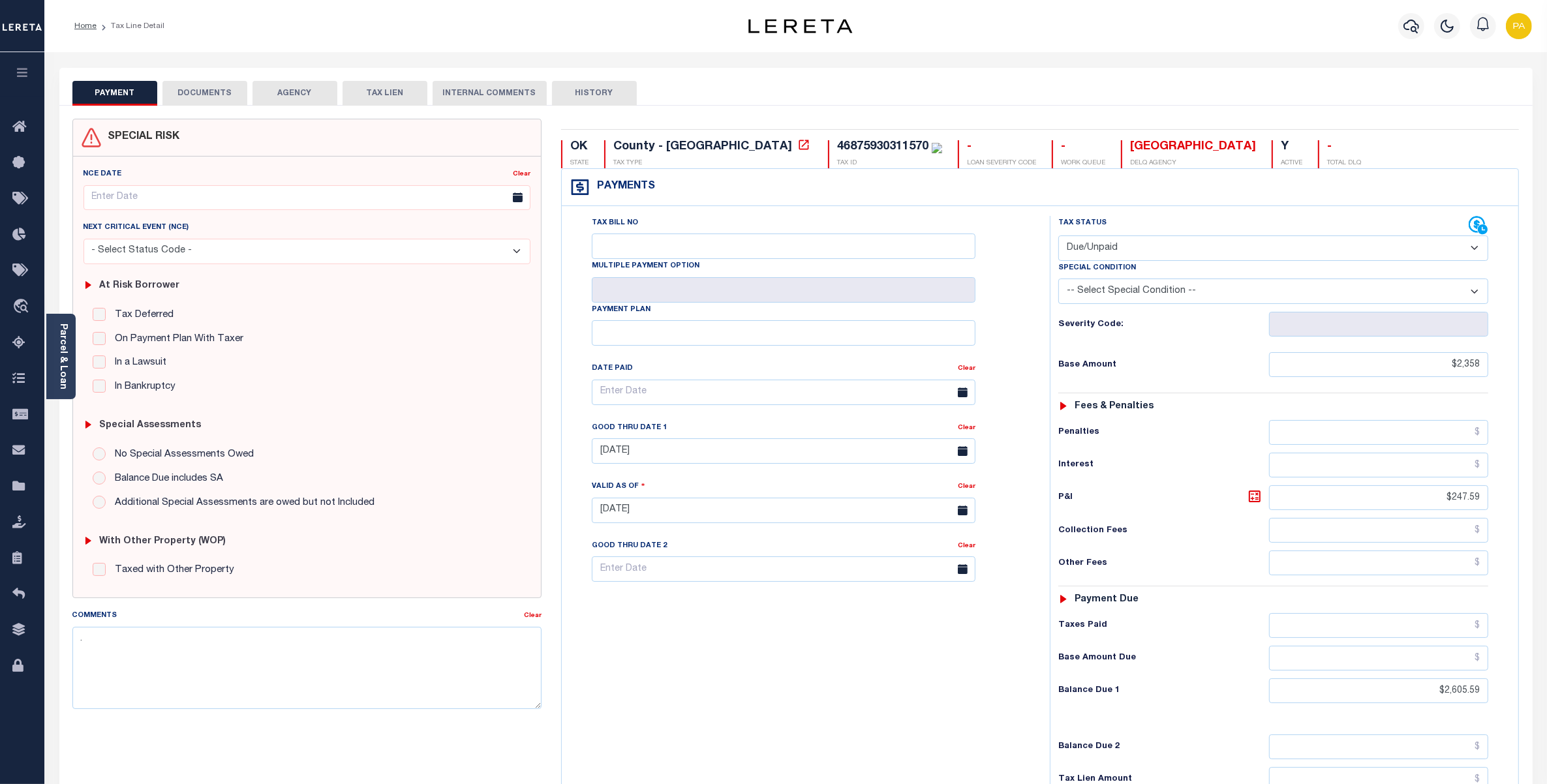
click at [890, 679] on div "Tax Bill No Multiple Payment Option Payment Plan Clear" at bounding box center [803, 503] width 475 height 576
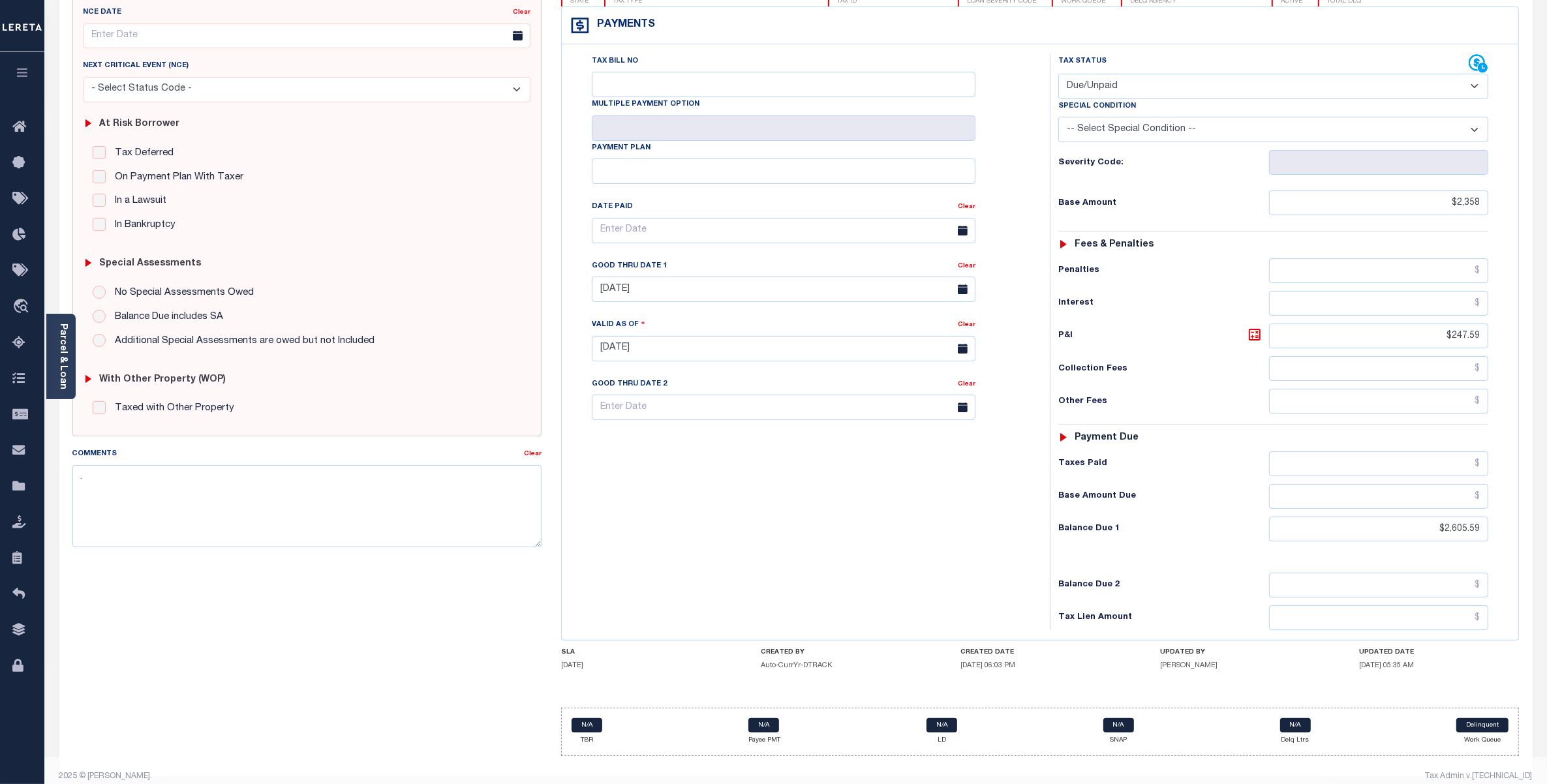
scroll to position [163, 0]
click at [994, 555] on div "Tax Bill No Multiple Payment Option Payment Plan Clear" at bounding box center [803, 341] width 475 height 576
click at [274, 502] on textarea "." at bounding box center [307, 504] width 469 height 82
click at [783, 530] on div "Tax Bill No Multiple Payment Option Payment Plan Clear" at bounding box center [803, 341] width 475 height 576
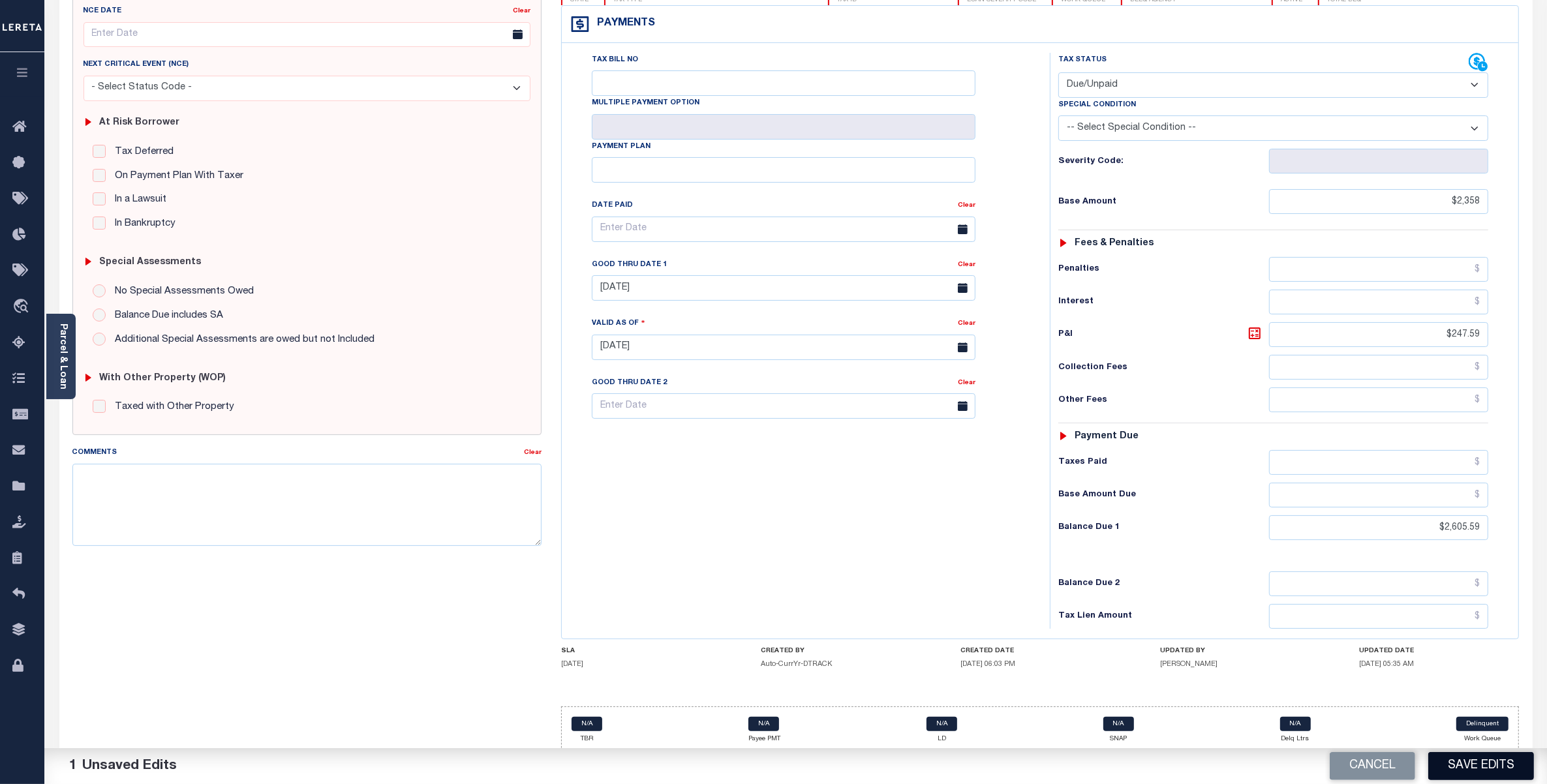
click at [1459, 763] on button "Save Edits" at bounding box center [1481, 766] width 105 height 28
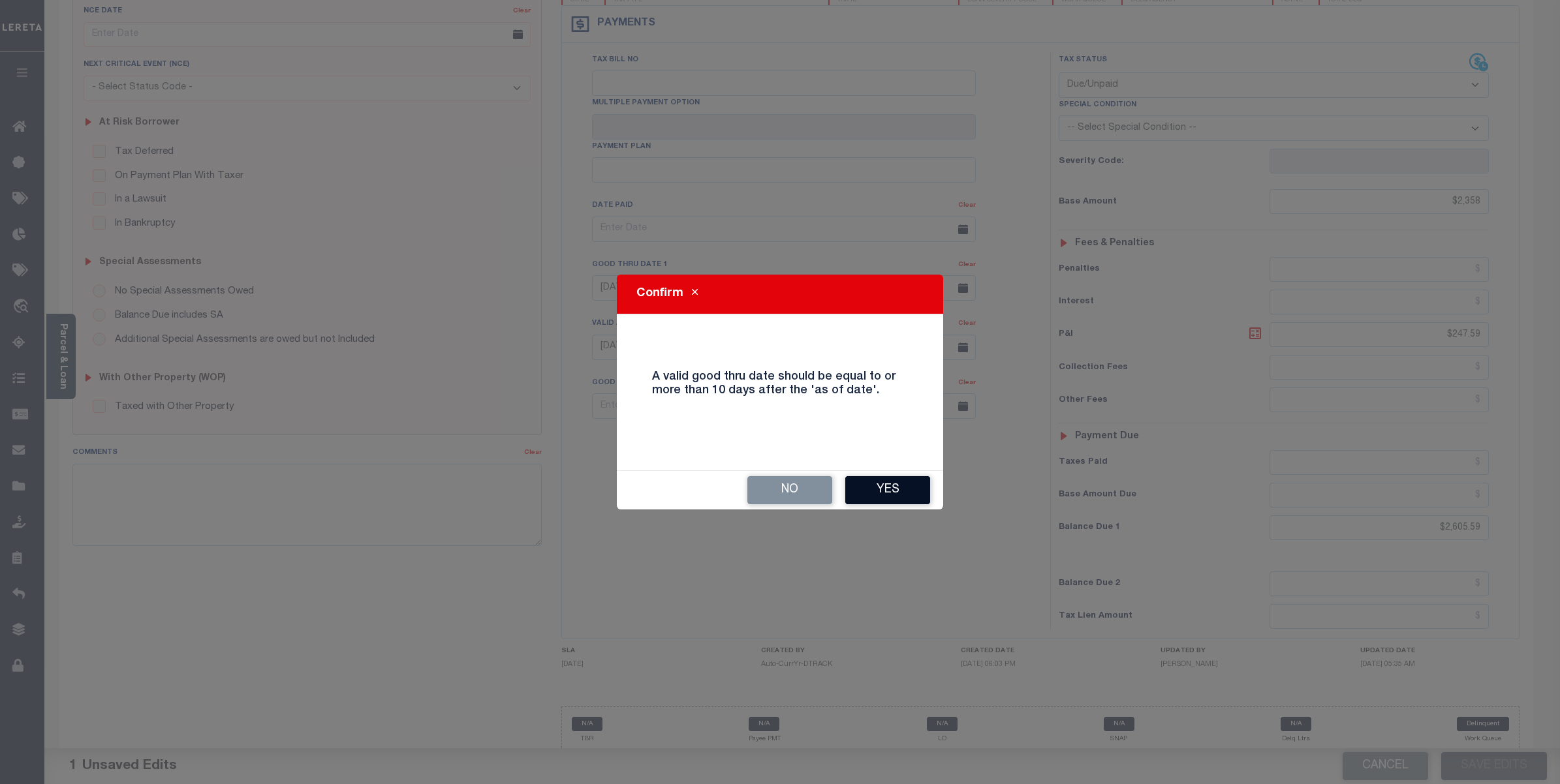
click at [889, 482] on button "Yes" at bounding box center [887, 490] width 85 height 28
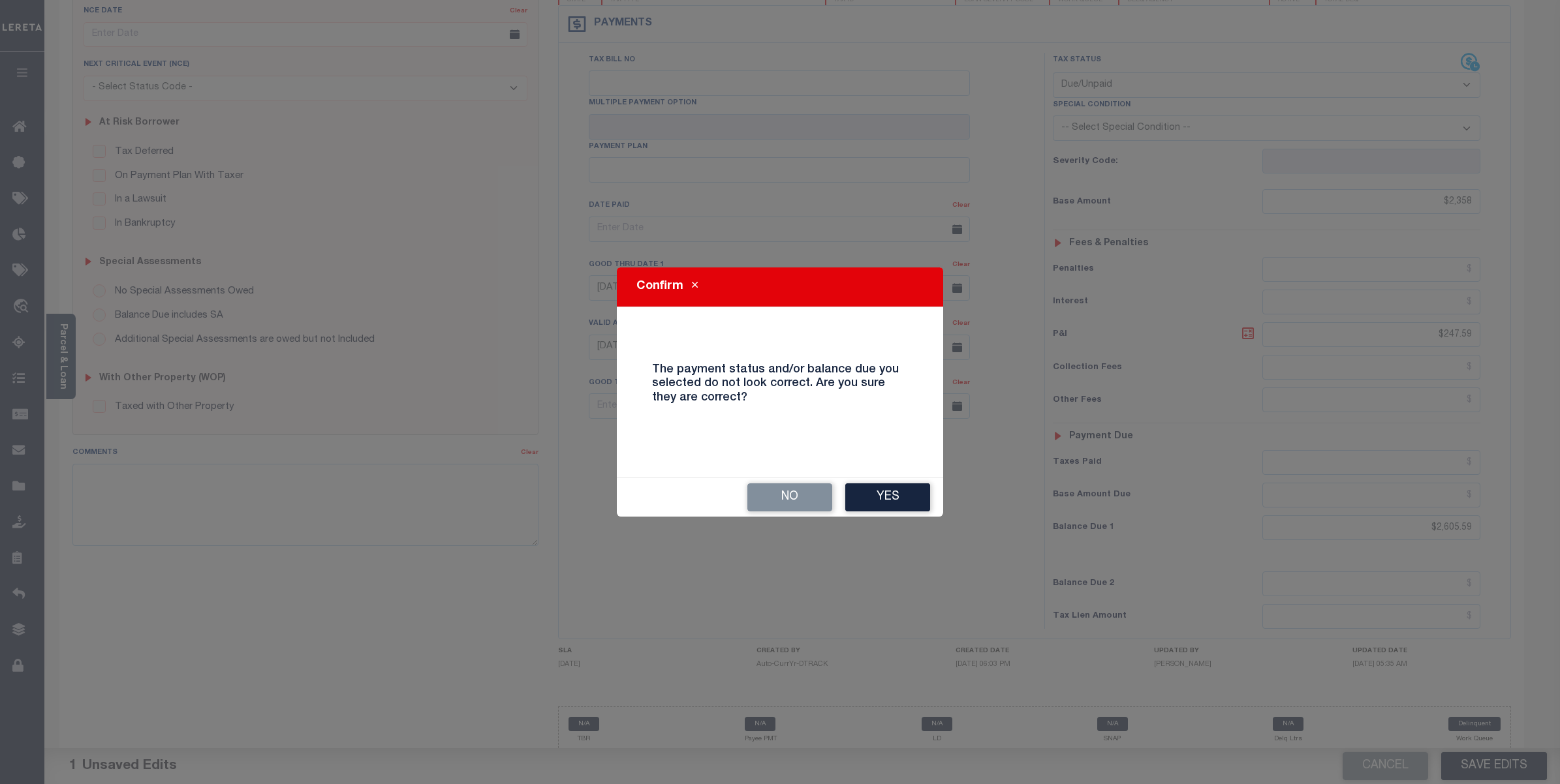
click at [882, 478] on div "No Yes" at bounding box center [780, 497] width 326 height 38
click at [879, 498] on button "Yes" at bounding box center [887, 497] width 85 height 28
